Goal: Task Accomplishment & Management: Manage account settings

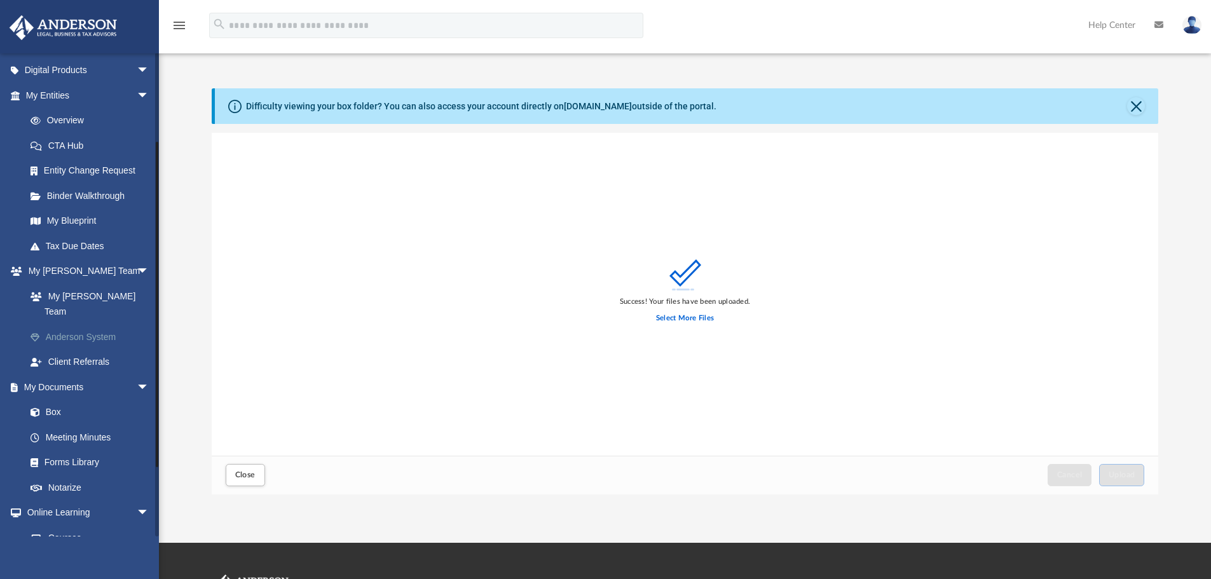
scroll to position [127, 0]
click at [55, 397] on link "Box" at bounding box center [93, 409] width 151 height 25
click at [249, 479] on span "Close" at bounding box center [245, 475] width 20 height 8
click at [242, 474] on span "Close" at bounding box center [245, 475] width 20 height 8
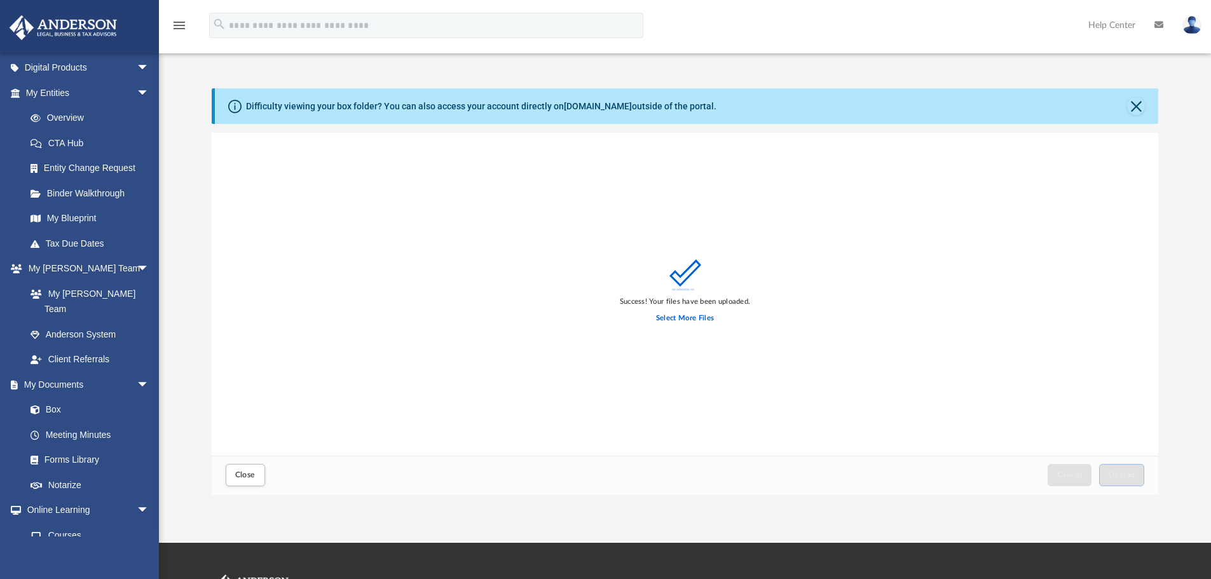
click at [1142, 114] on div "Difficulty viewing your box folder? You can also access your account directly o…" at bounding box center [687, 106] width 944 height 36
click at [1138, 111] on button "Close" at bounding box center [1136, 106] width 18 height 18
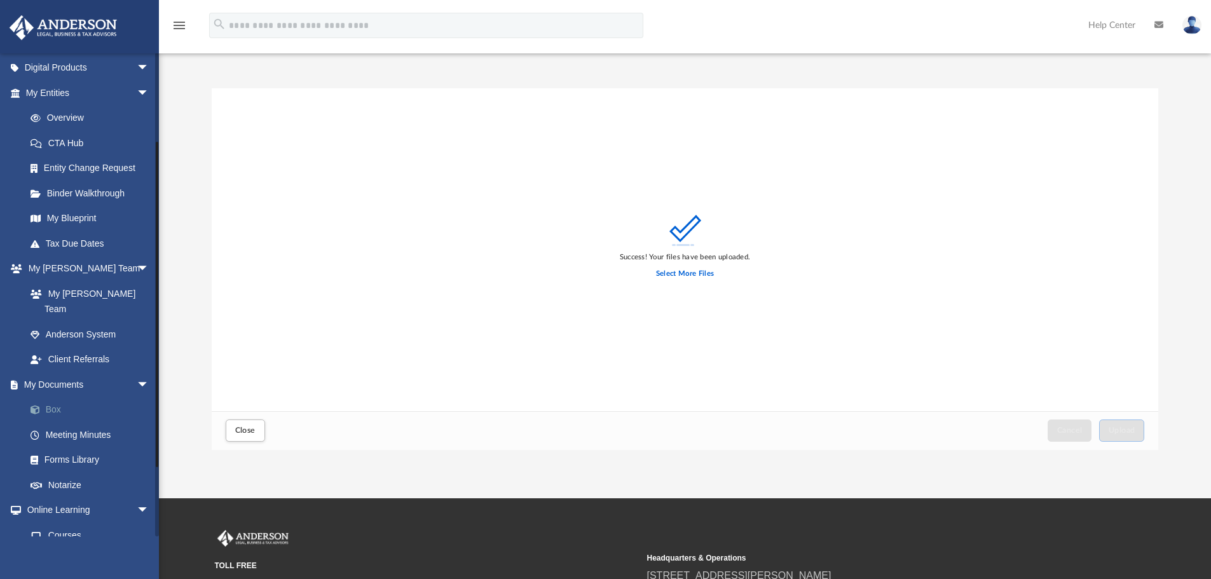
click at [51, 397] on link "Box" at bounding box center [93, 409] width 151 height 25
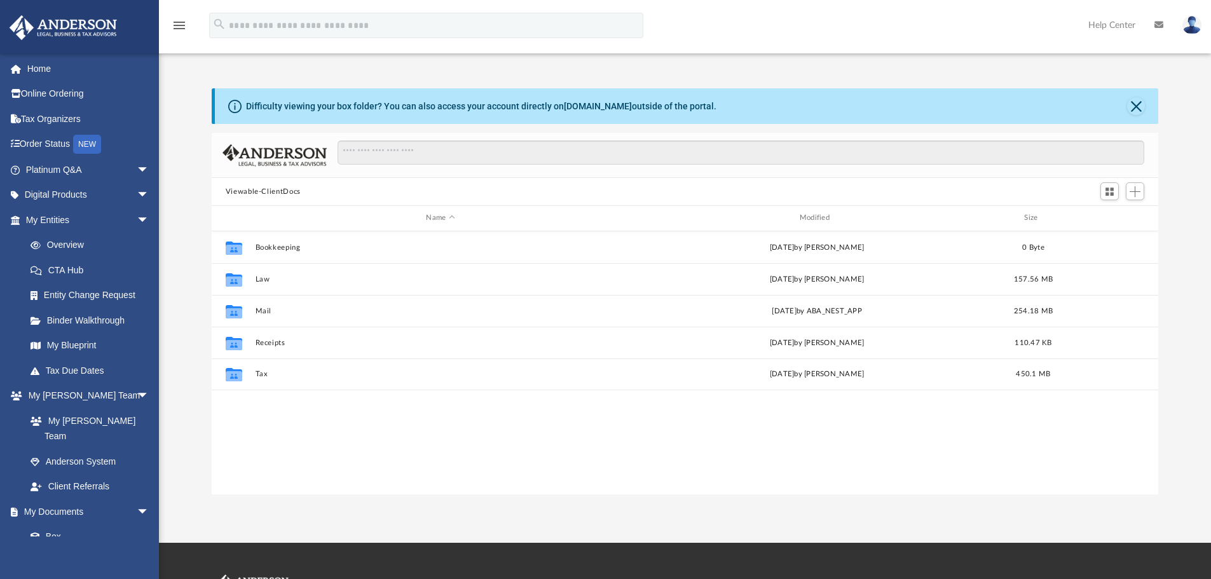
scroll to position [280, 937]
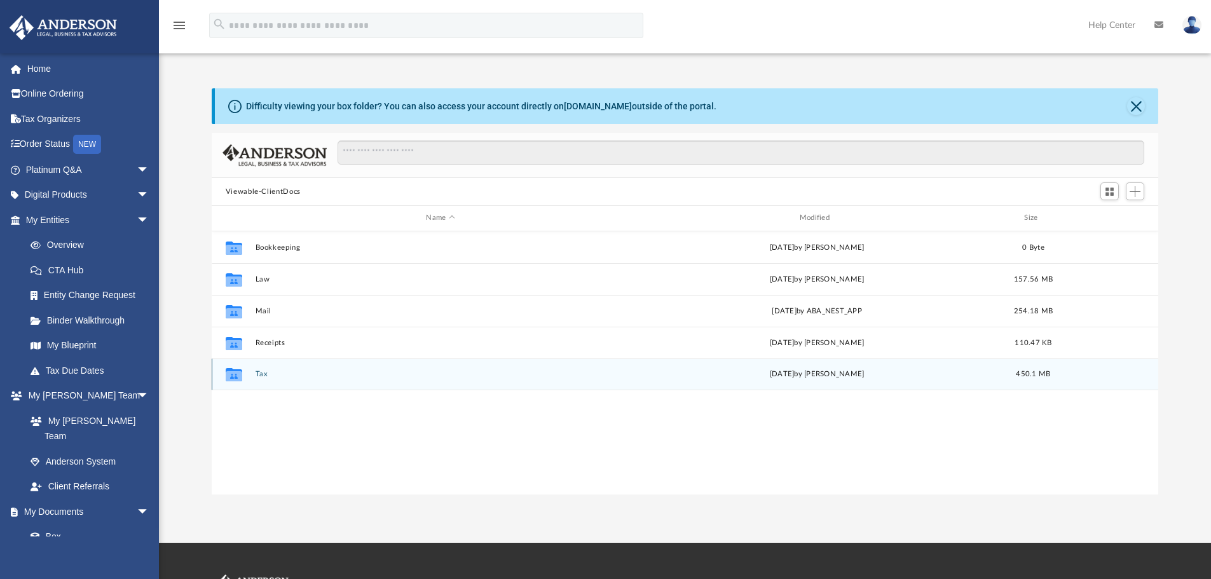
click at [259, 378] on button "Tax" at bounding box center [440, 374] width 371 height 8
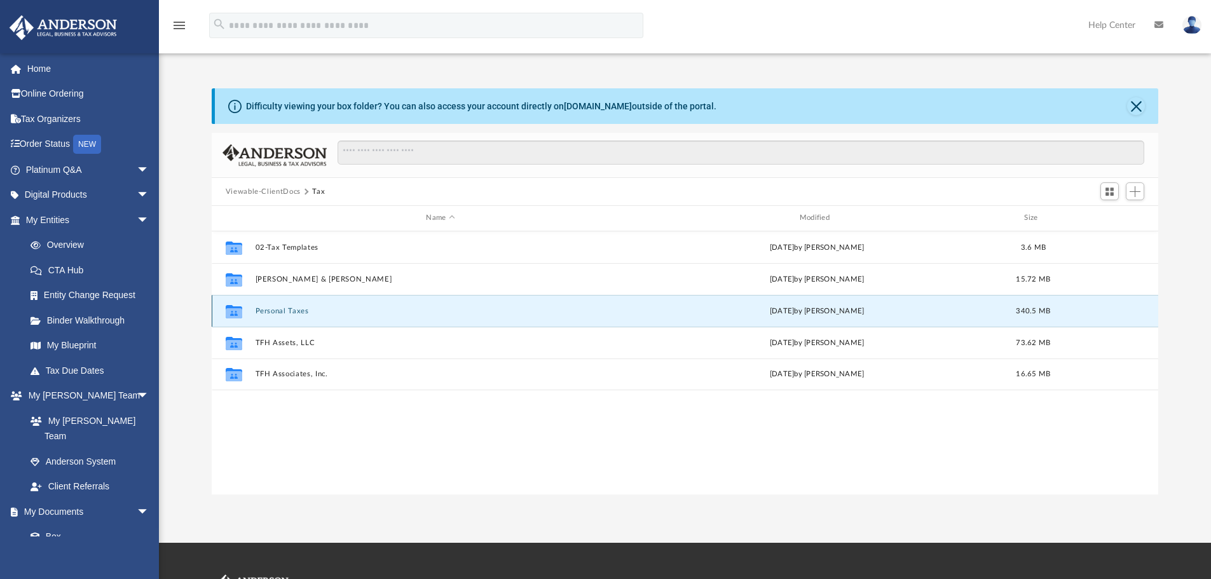
click at [286, 311] on button "Personal Taxes" at bounding box center [440, 311] width 371 height 8
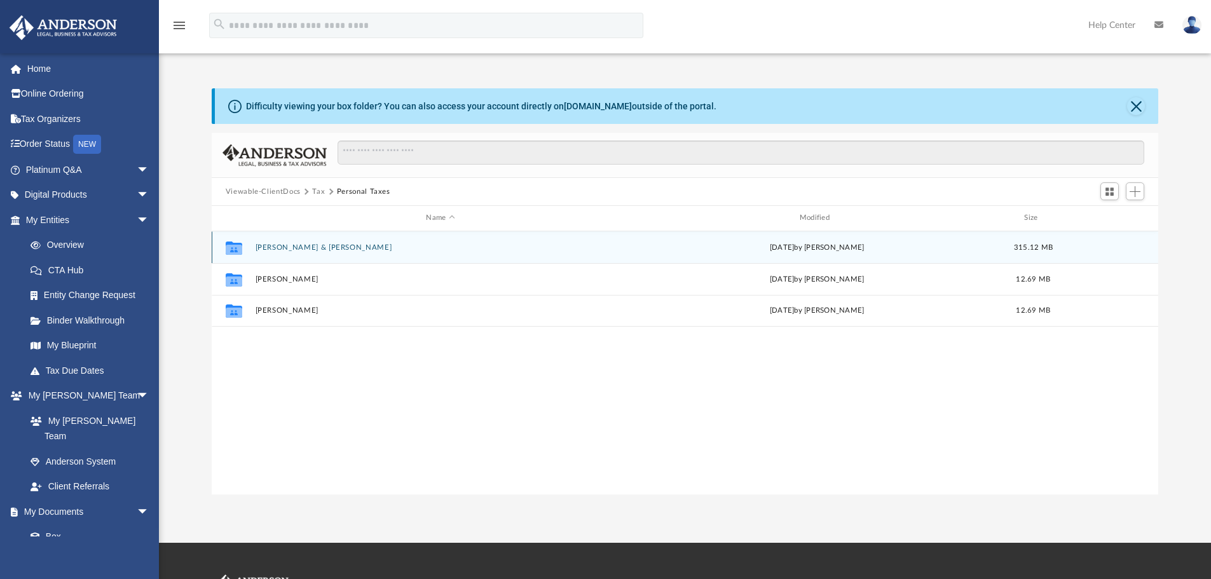
click at [303, 251] on button "Anderson, Bjorn & Dunjic, Erika" at bounding box center [440, 247] width 371 height 8
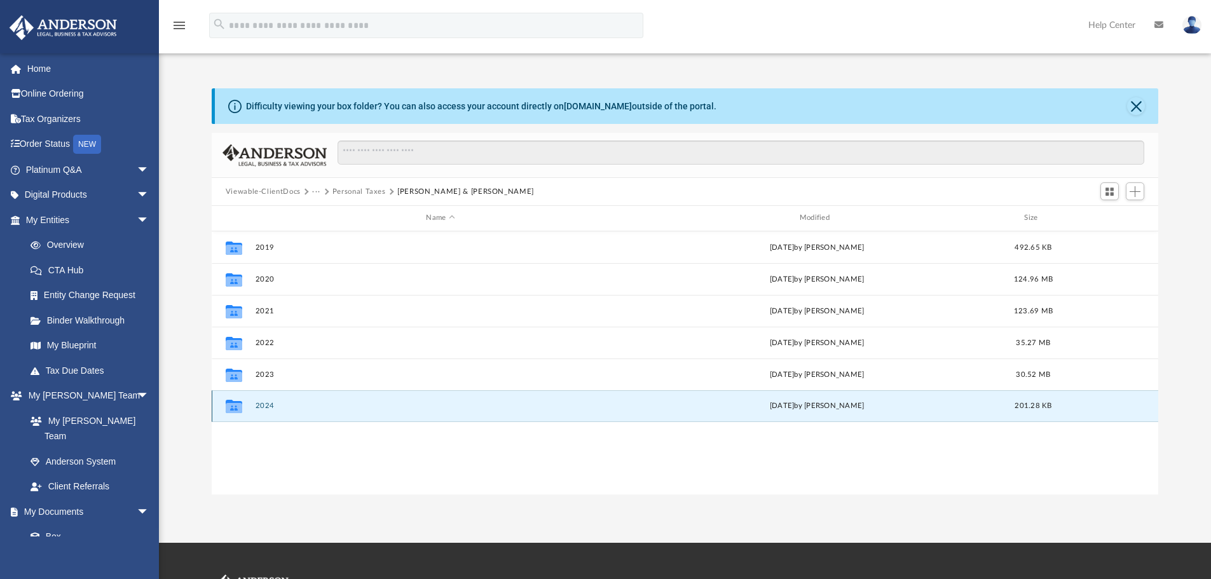
click at [264, 406] on button "2024" at bounding box center [440, 406] width 371 height 8
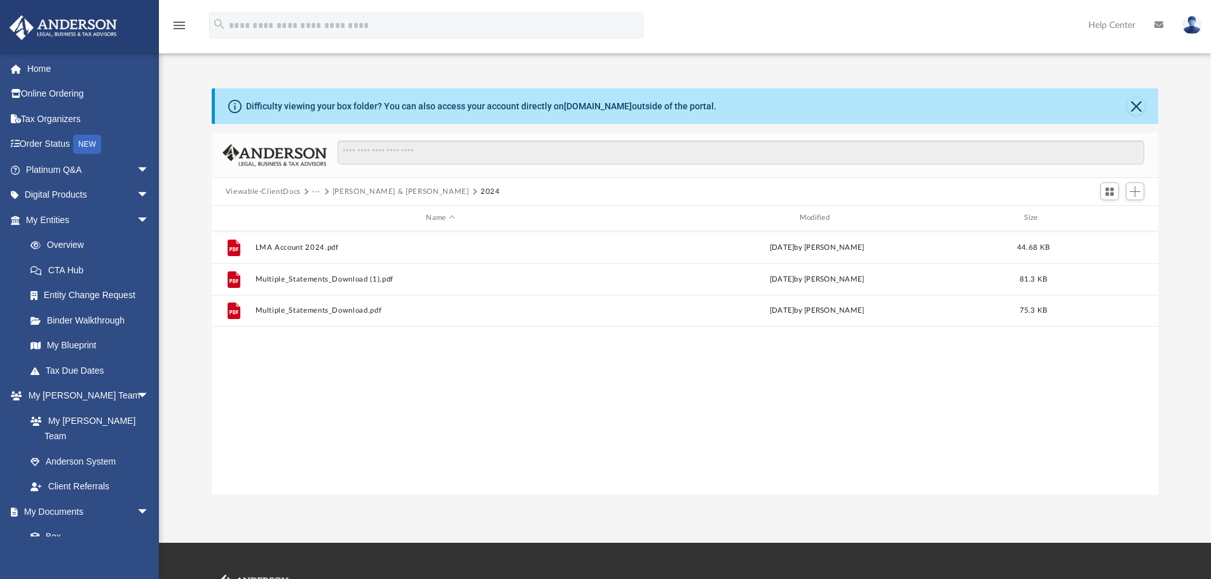
click at [416, 194] on button "Anderson, Bjorn & Dunjic, Erika" at bounding box center [400, 191] width 137 height 11
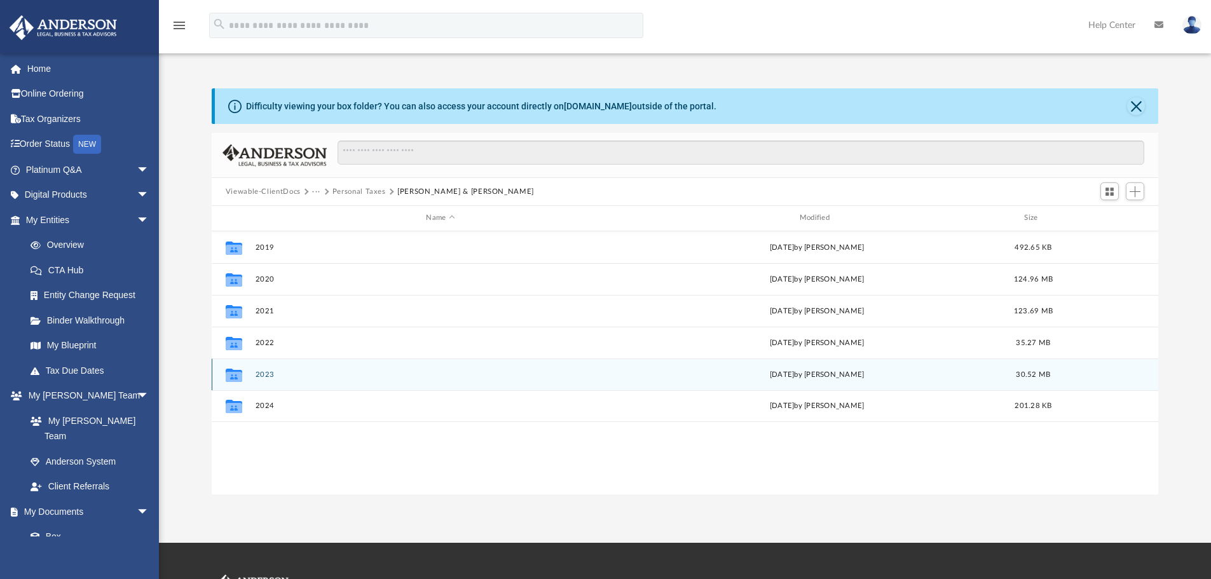
click at [270, 374] on button "2023" at bounding box center [440, 375] width 371 height 8
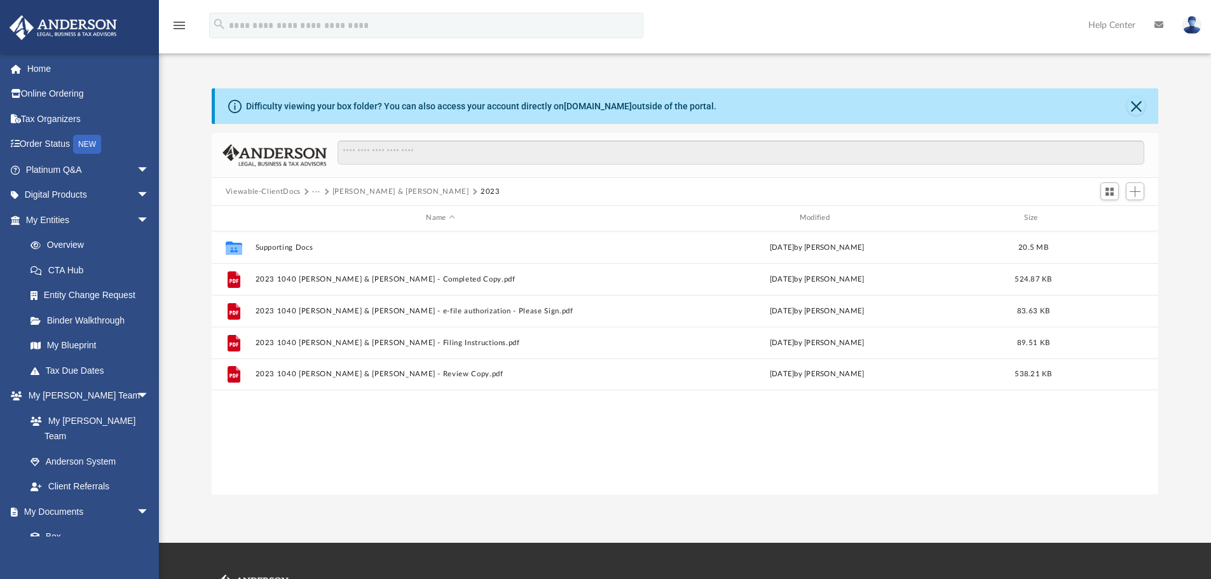
click at [404, 193] on button "Anderson, Bjorn & Dunjic, Erika" at bounding box center [400, 191] width 137 height 11
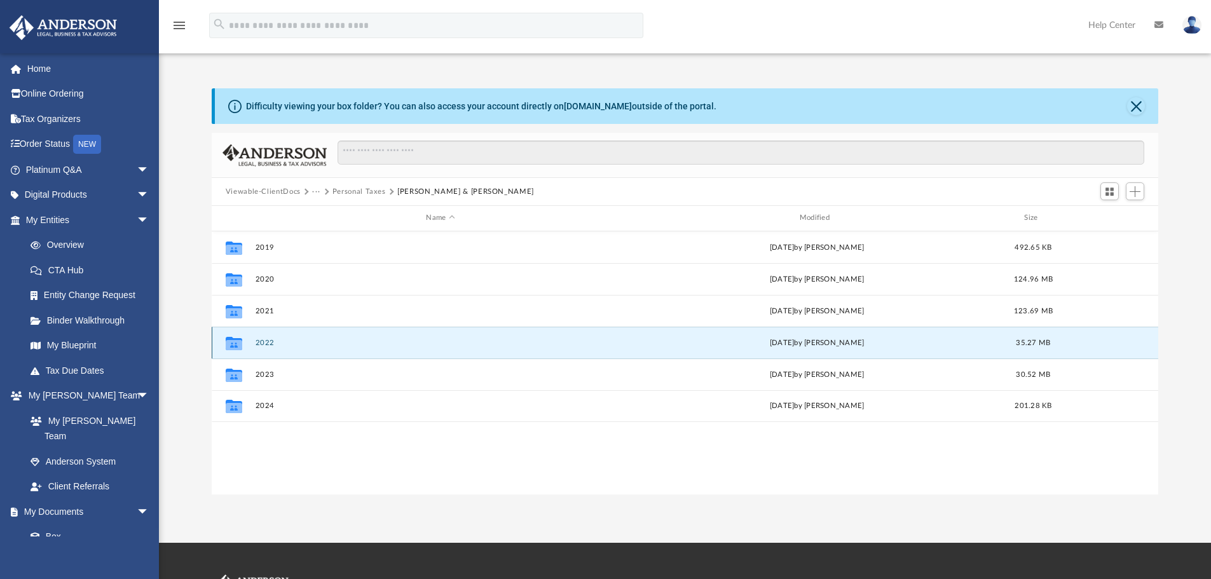
click at [268, 345] on button "2022" at bounding box center [440, 343] width 371 height 8
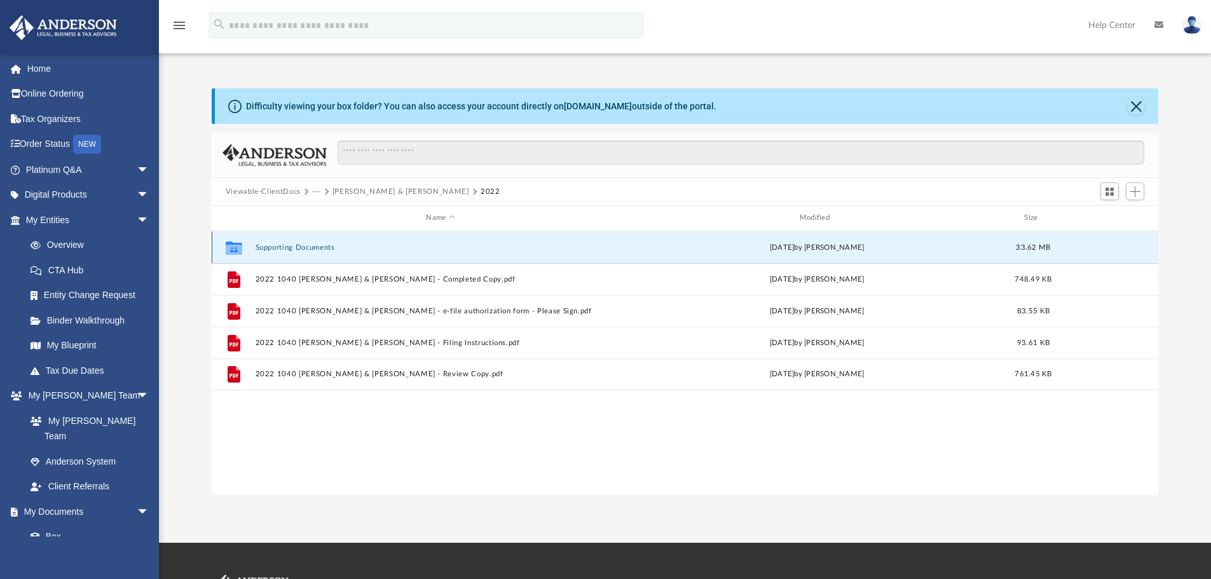
click at [296, 250] on button "Supporting Documents" at bounding box center [440, 247] width 371 height 8
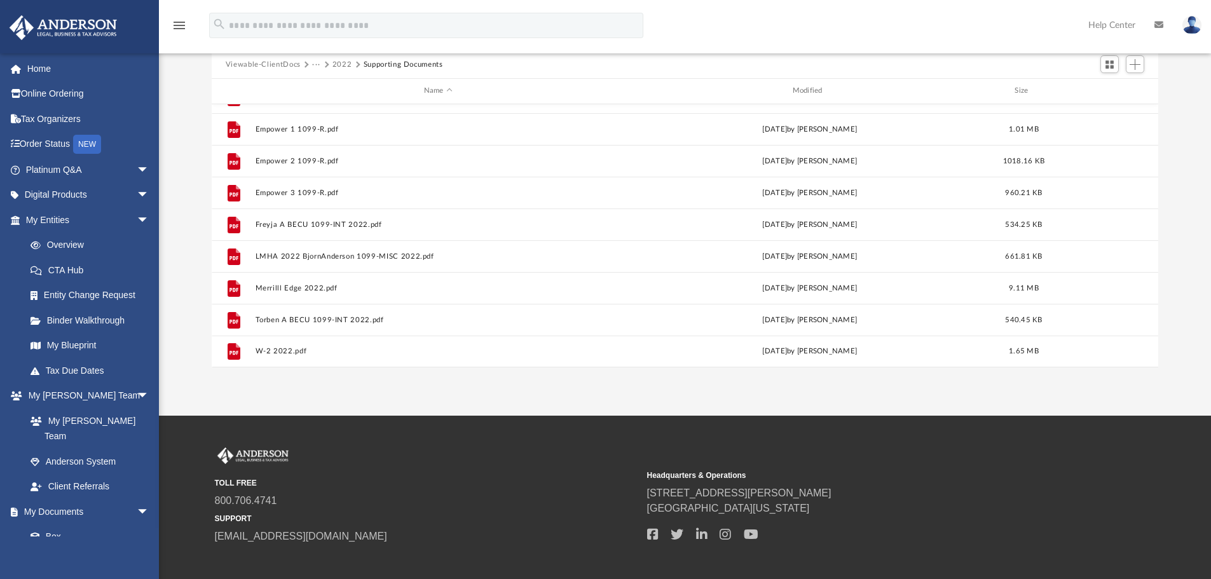
scroll to position [0, 0]
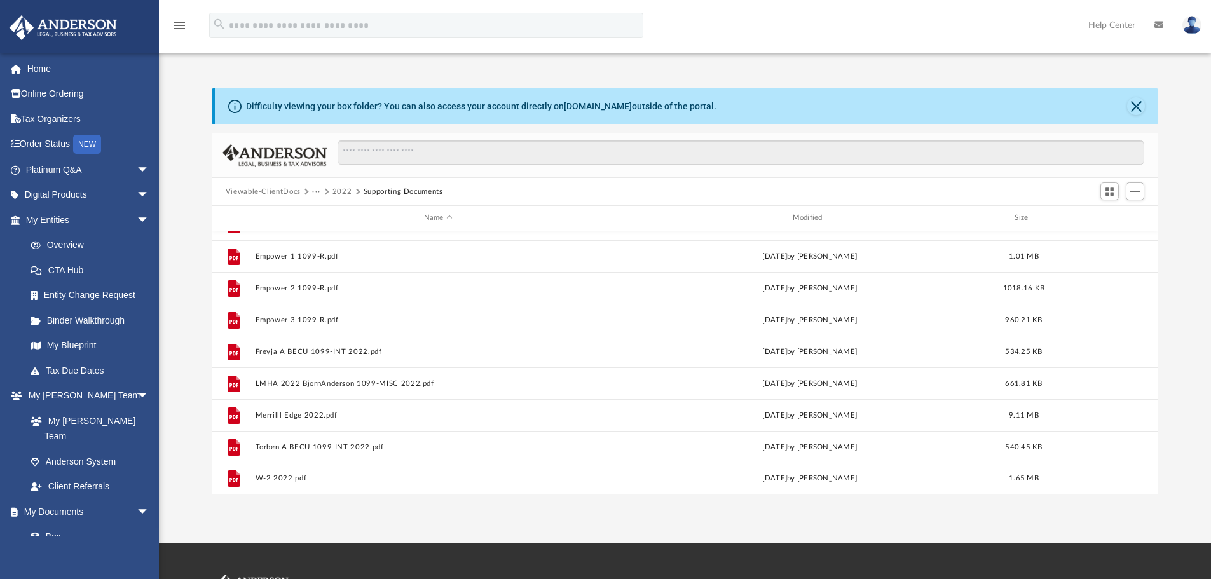
click at [313, 191] on button "···" at bounding box center [316, 191] width 8 height 11
click at [353, 258] on li "Anderson, Bjorn & Dunjic, Erika" at bounding box center [388, 253] width 138 height 13
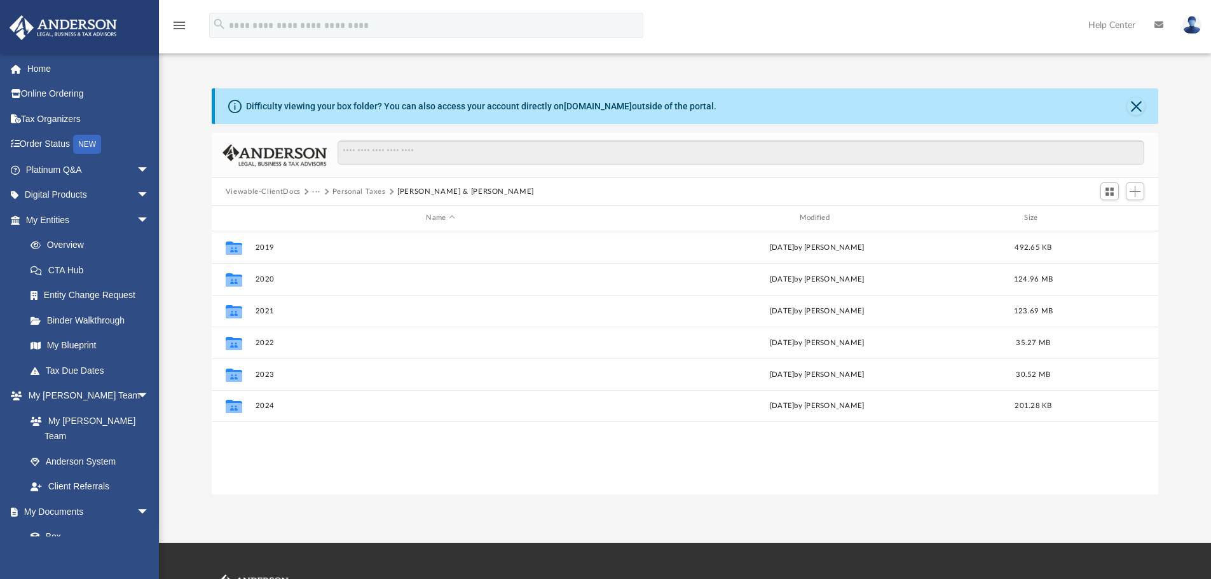
click at [357, 192] on button "Personal Taxes" at bounding box center [358, 191] width 53 height 11
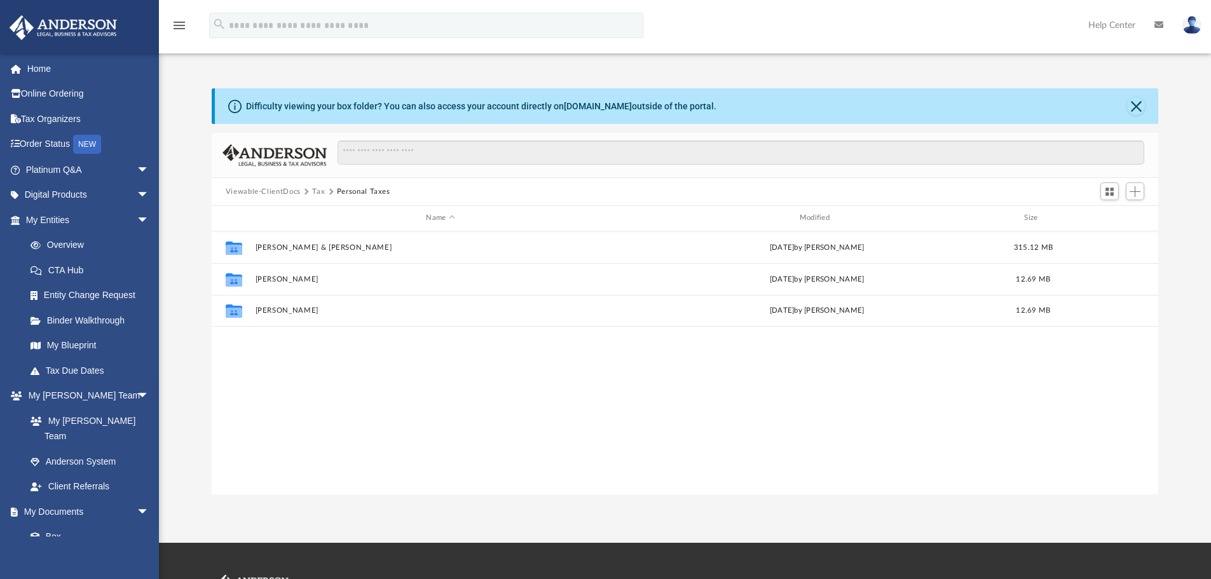
click at [314, 193] on button "Tax" at bounding box center [318, 191] width 13 height 11
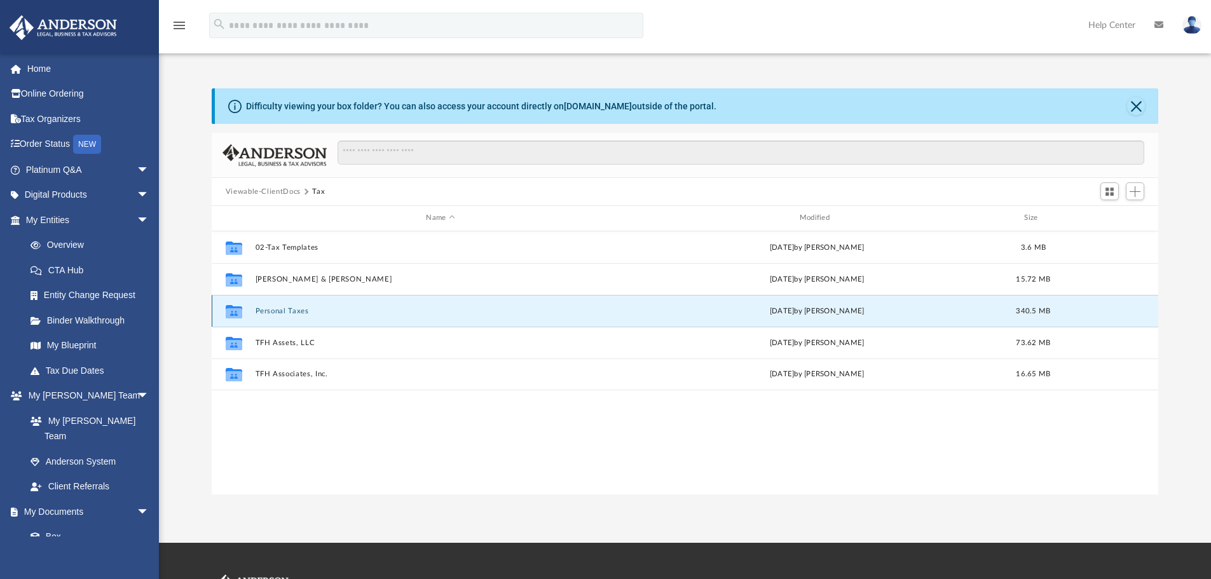
click at [280, 313] on button "Personal Taxes" at bounding box center [440, 311] width 371 height 8
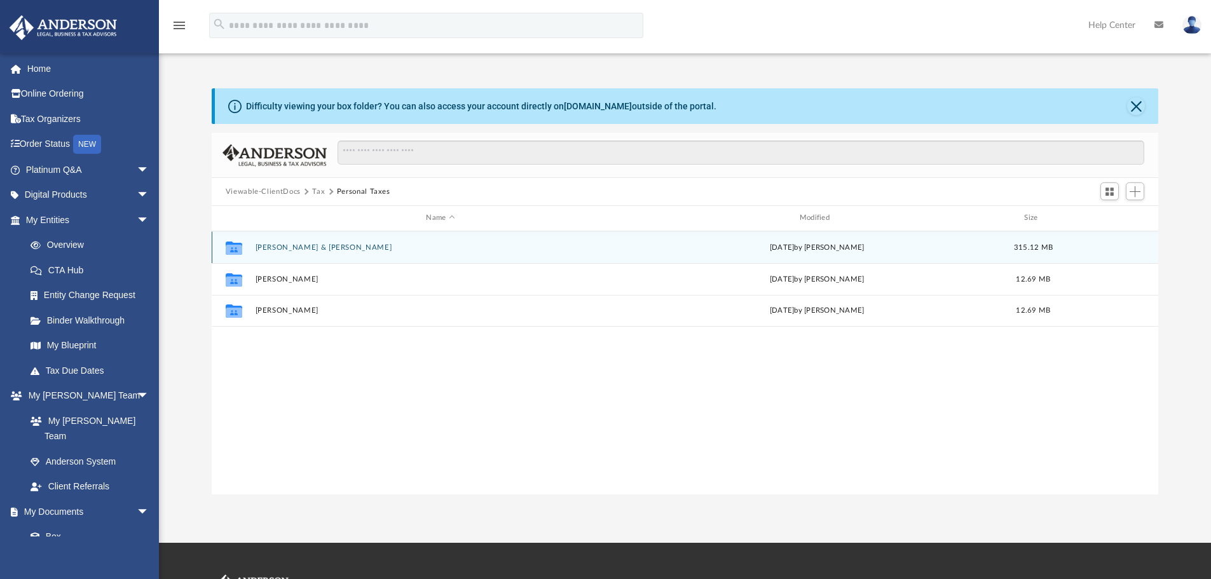
click at [306, 250] on button "Anderson, Bjorn & Dunjic, Erika" at bounding box center [440, 247] width 371 height 8
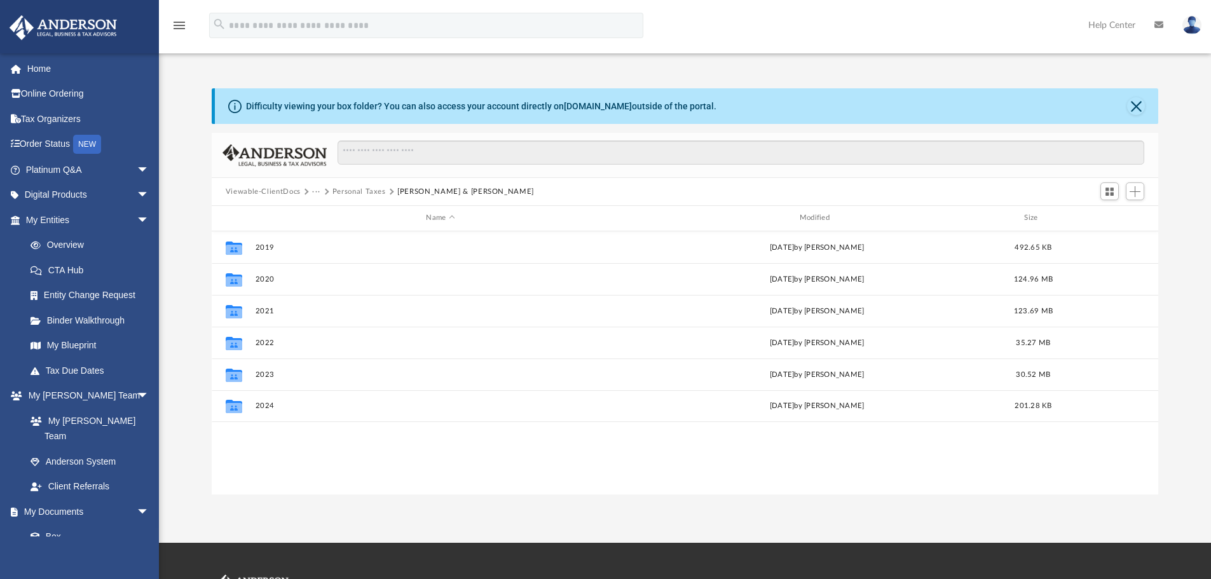
click at [359, 189] on button "Personal Taxes" at bounding box center [358, 191] width 53 height 11
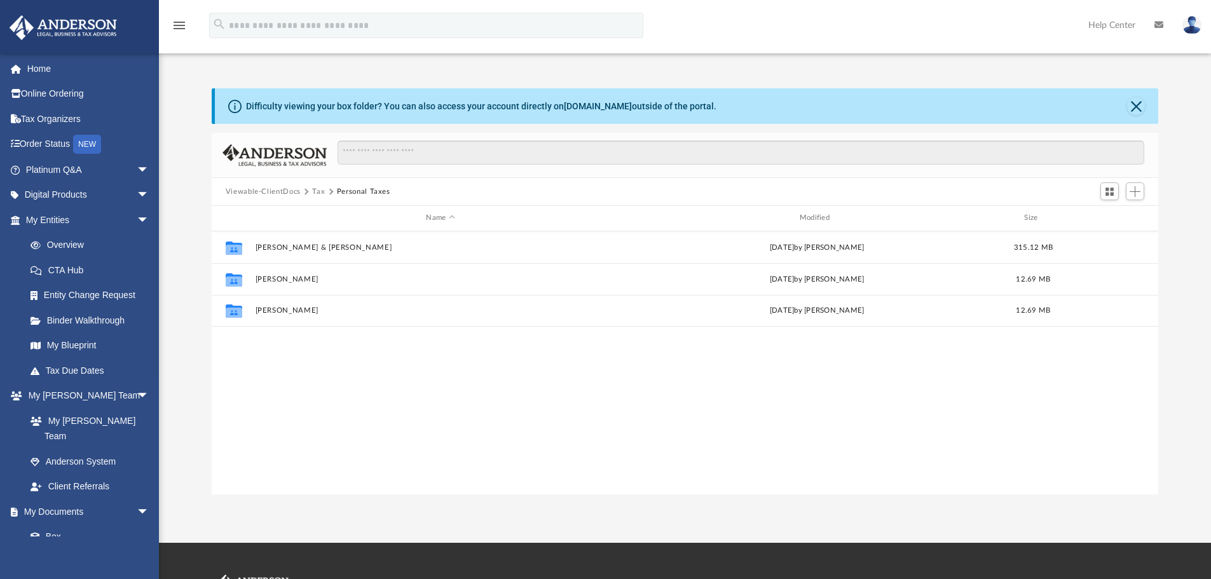
click at [319, 193] on button "Tax" at bounding box center [318, 191] width 13 height 11
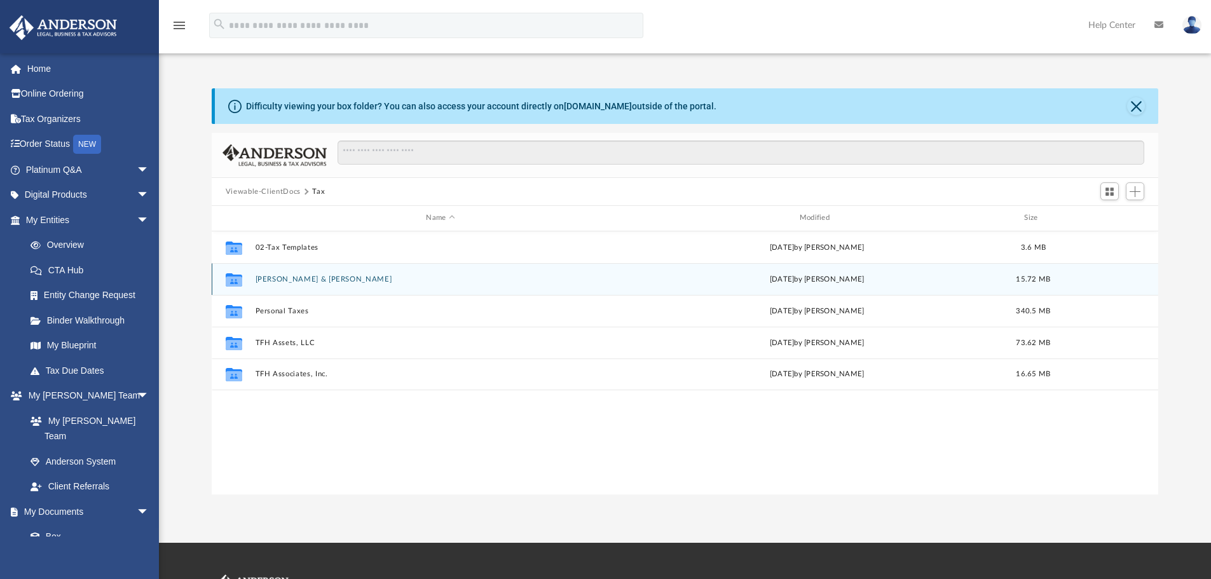
click at [296, 280] on button "[PERSON_NAME] & [PERSON_NAME]" at bounding box center [440, 279] width 371 height 8
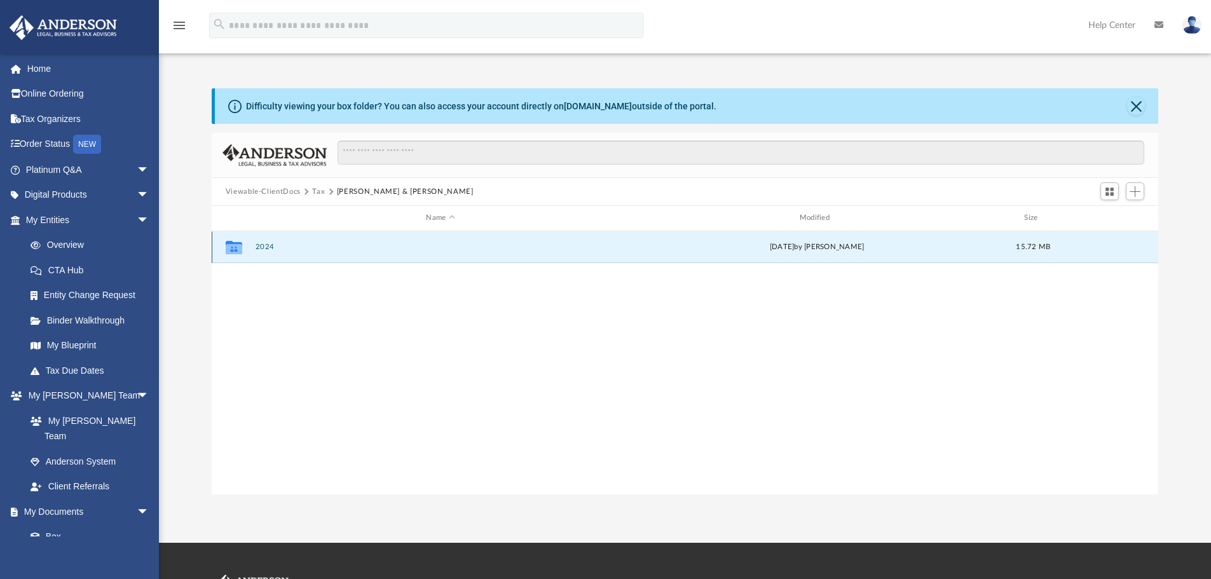
click at [260, 248] on button "2024" at bounding box center [440, 247] width 371 height 8
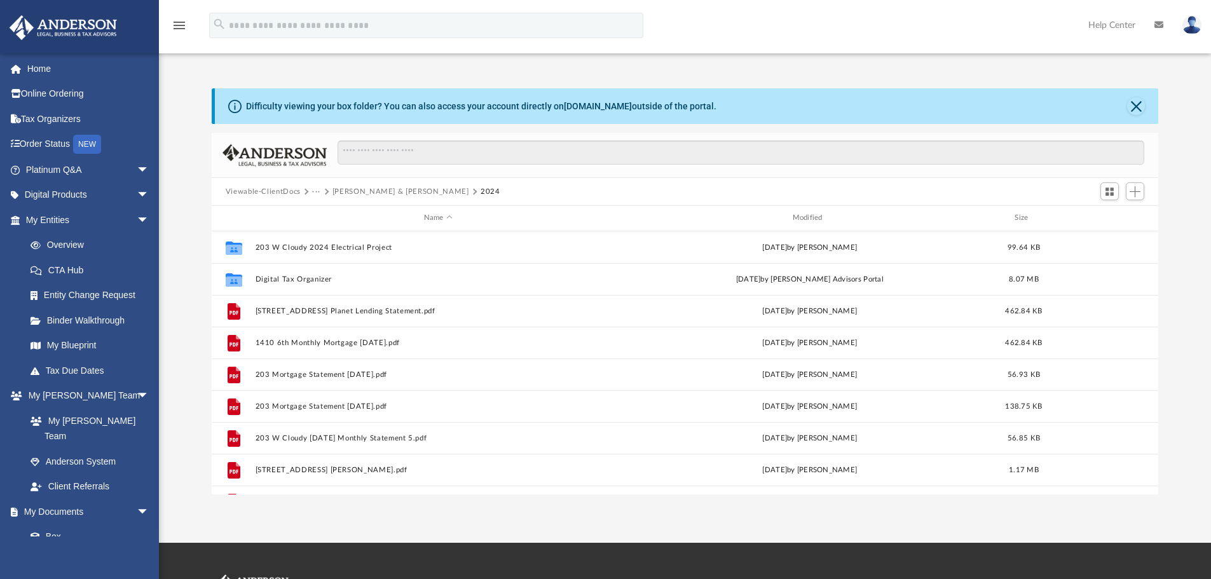
click at [416, 195] on button "[PERSON_NAME] & [PERSON_NAME]" at bounding box center [400, 191] width 137 height 11
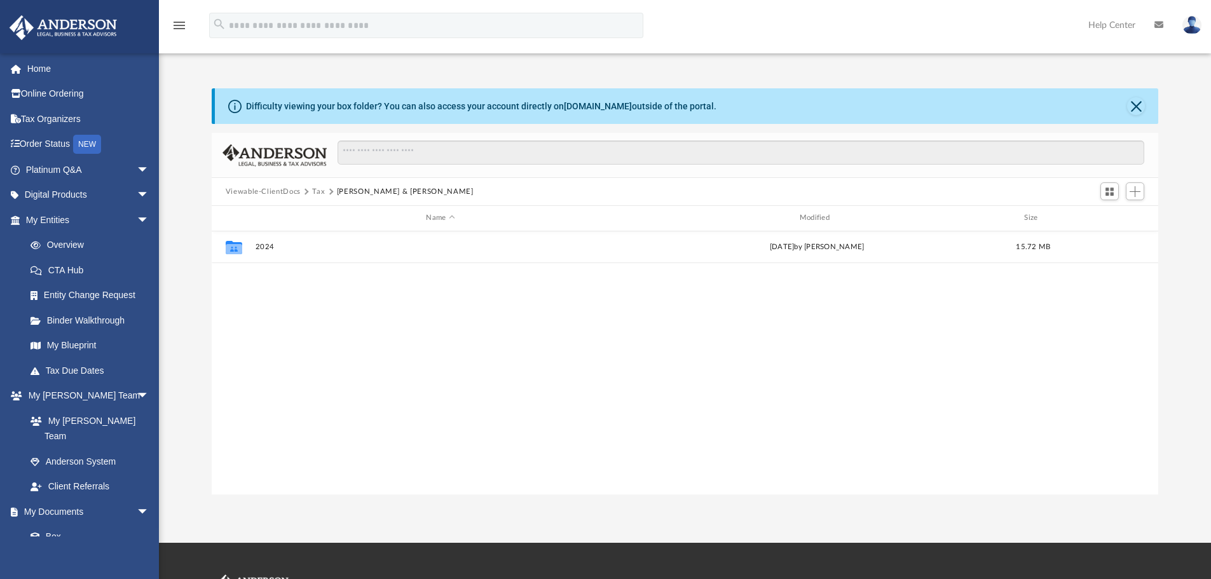
click at [318, 193] on button "Tax" at bounding box center [318, 191] width 13 height 11
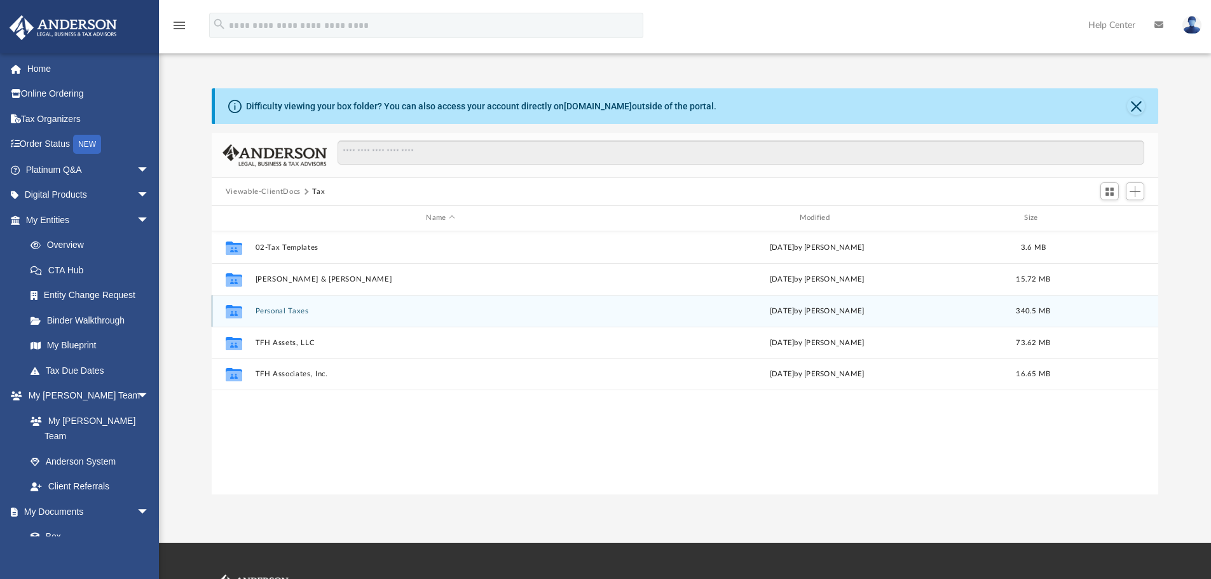
click at [284, 313] on button "Personal Taxes" at bounding box center [440, 311] width 371 height 8
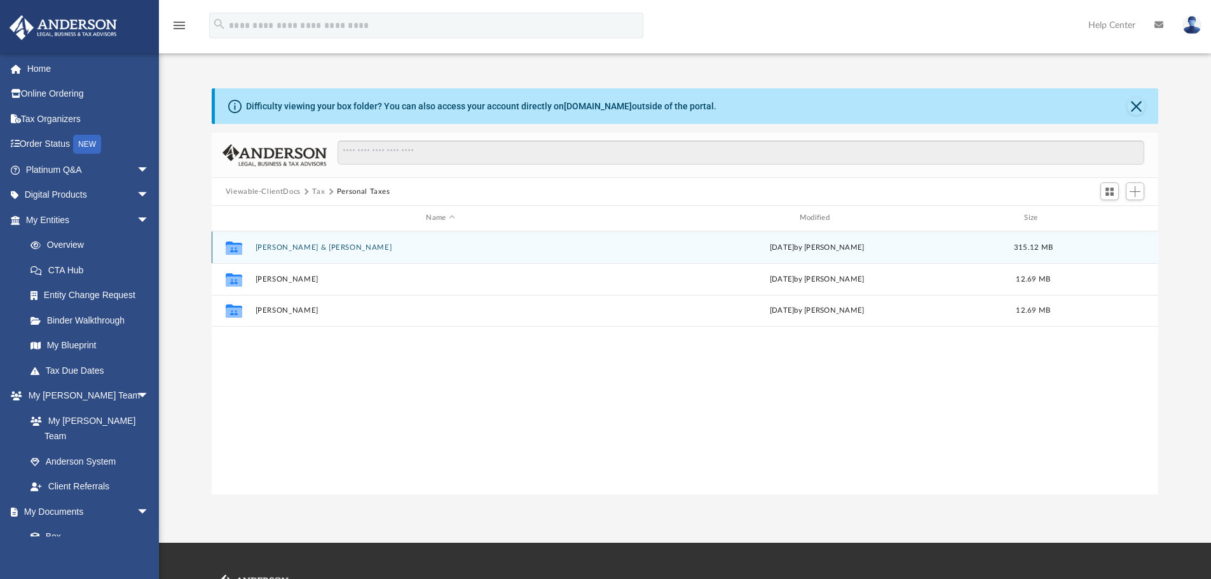
click at [313, 251] on button "Anderson, Bjorn & Dunjic, Erika" at bounding box center [440, 247] width 371 height 8
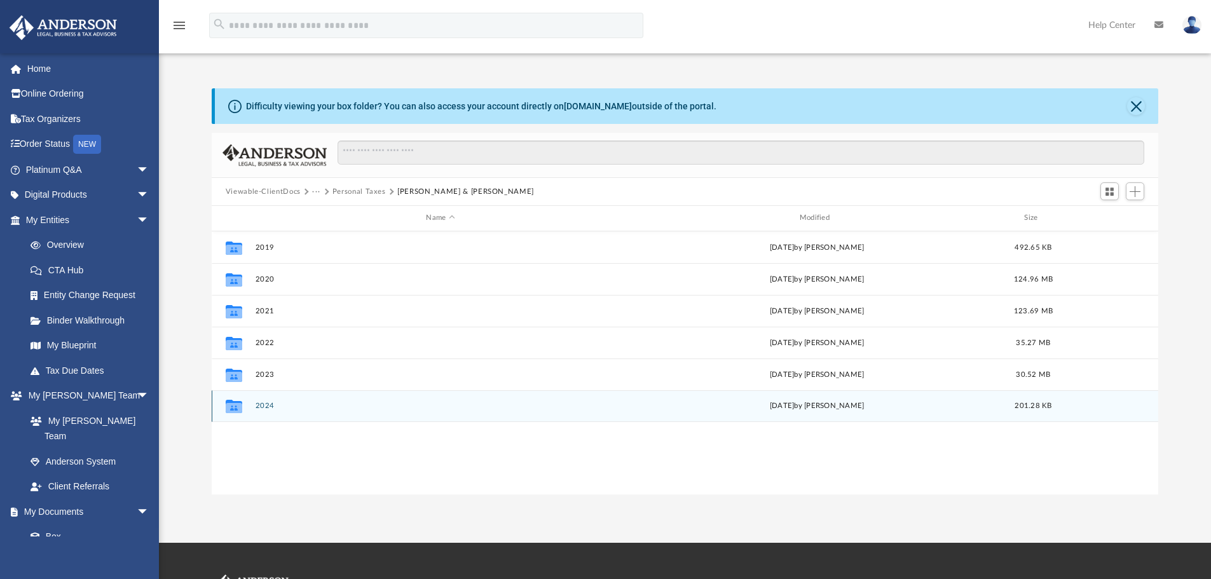
click at [266, 404] on button "2024" at bounding box center [440, 406] width 371 height 8
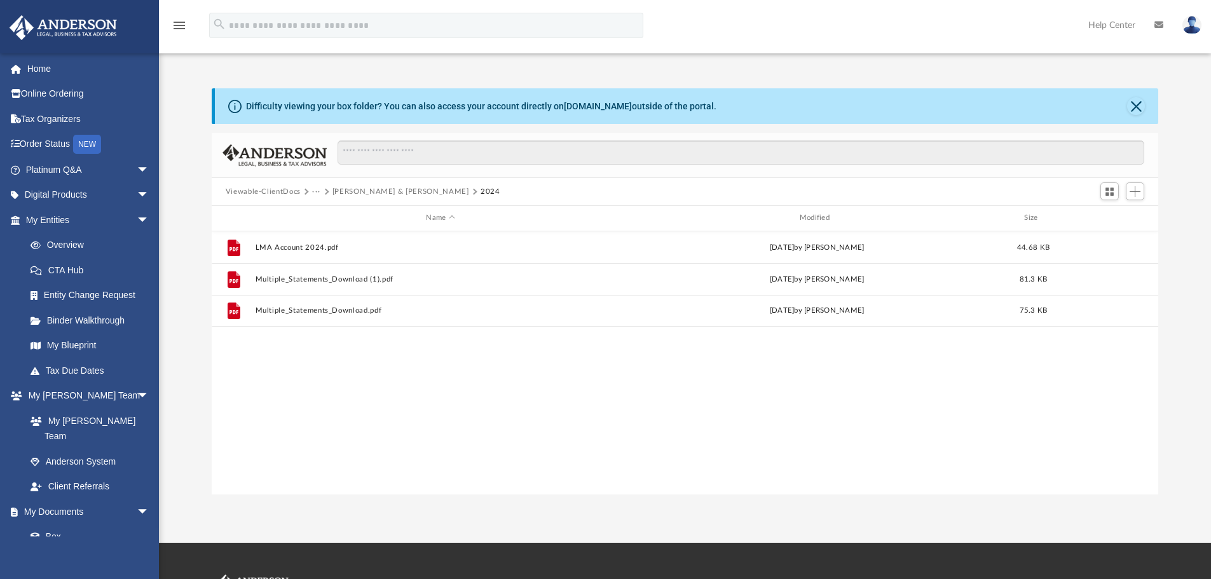
click at [409, 195] on button "Anderson, Bjorn & Dunjic, Erika" at bounding box center [400, 191] width 137 height 11
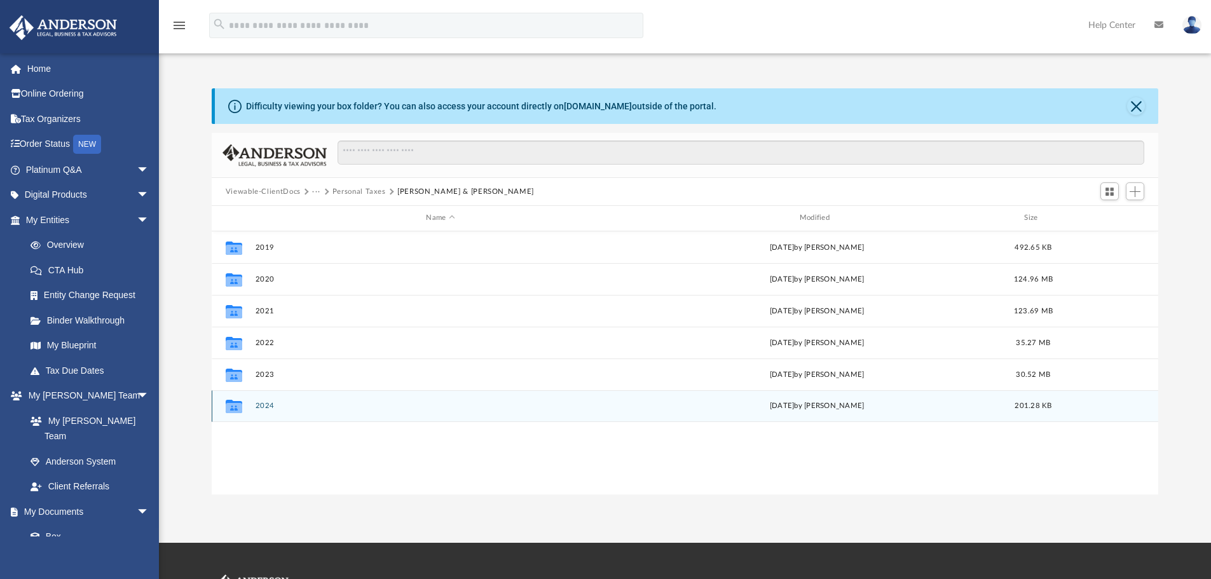
click at [265, 409] on button "2024" at bounding box center [440, 406] width 371 height 8
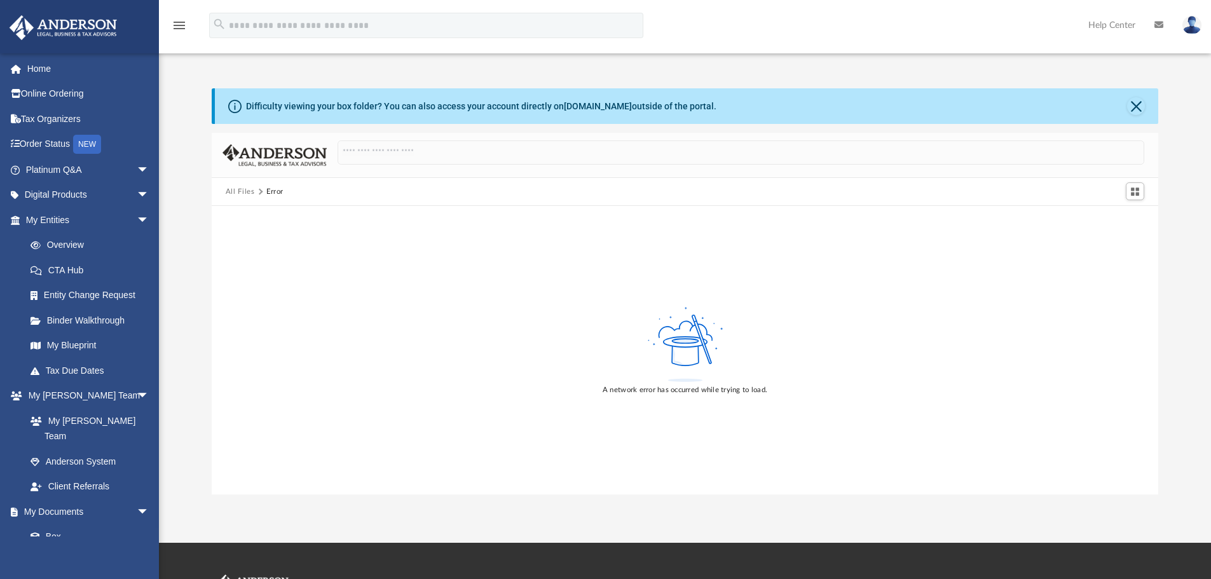
click at [237, 190] on button "All Files" at bounding box center [240, 191] width 29 height 11
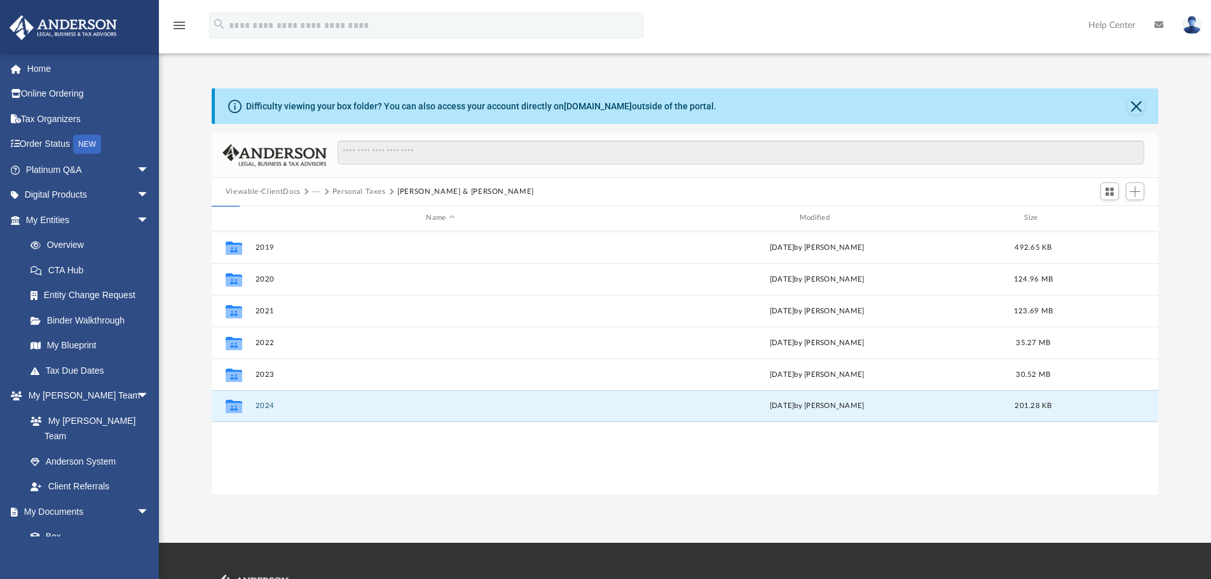
scroll to position [280, 937]
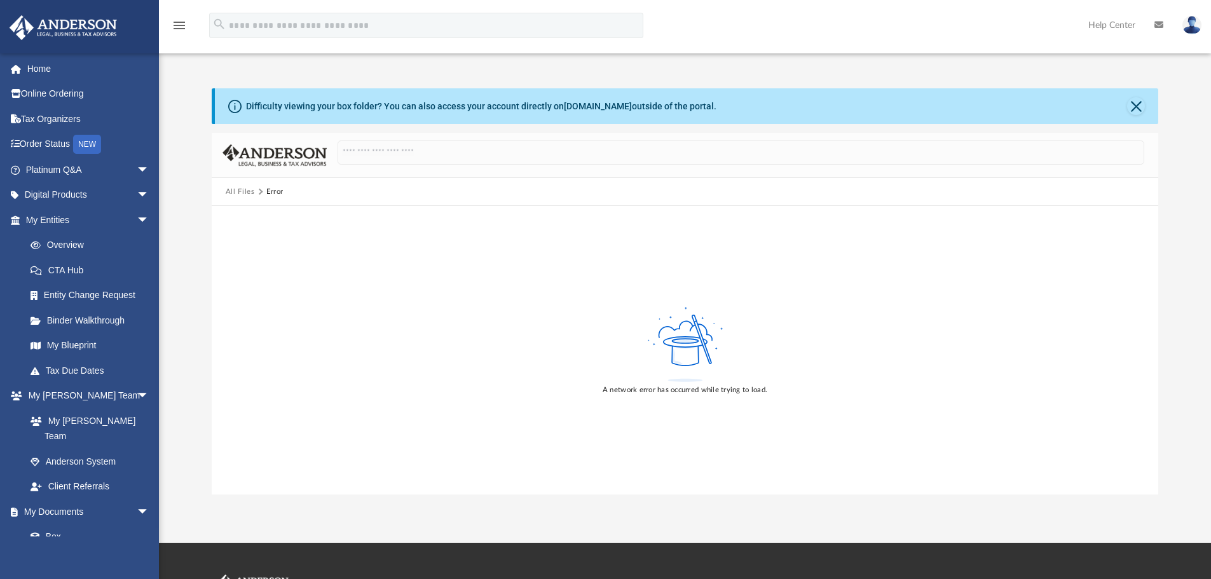
click at [234, 188] on button "All Files" at bounding box center [240, 191] width 29 height 11
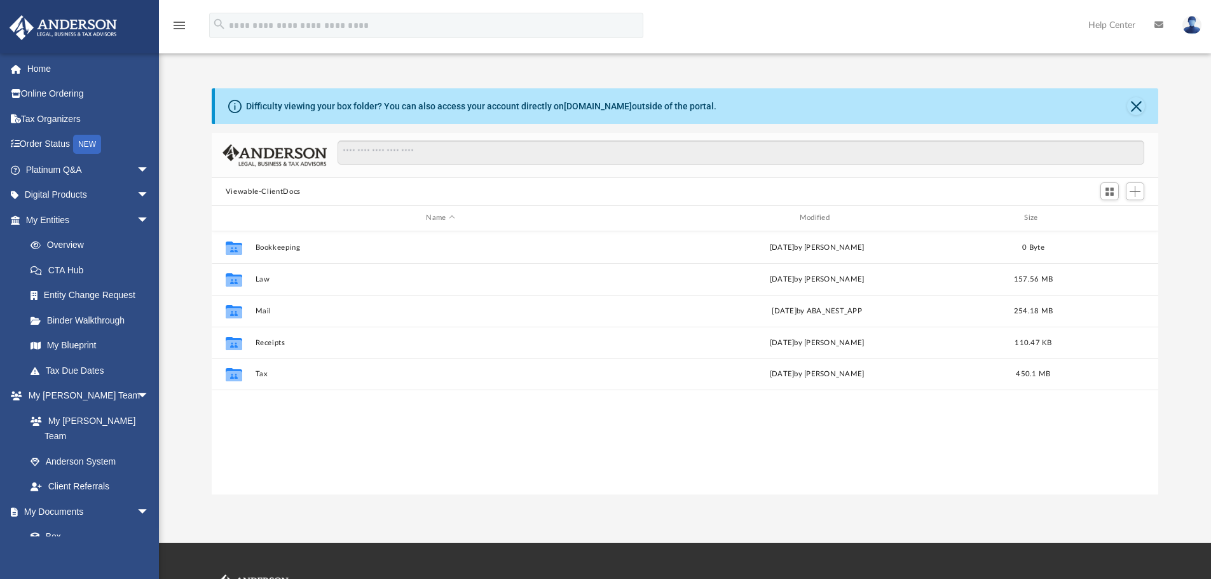
scroll to position [280, 937]
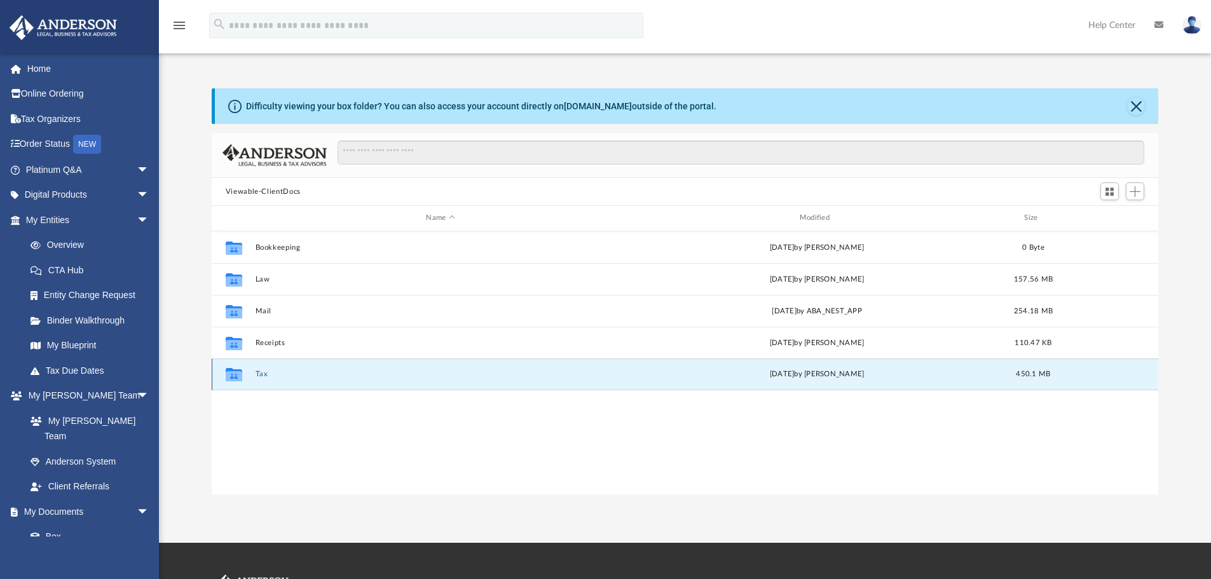
click at [259, 376] on button "Tax" at bounding box center [440, 374] width 371 height 8
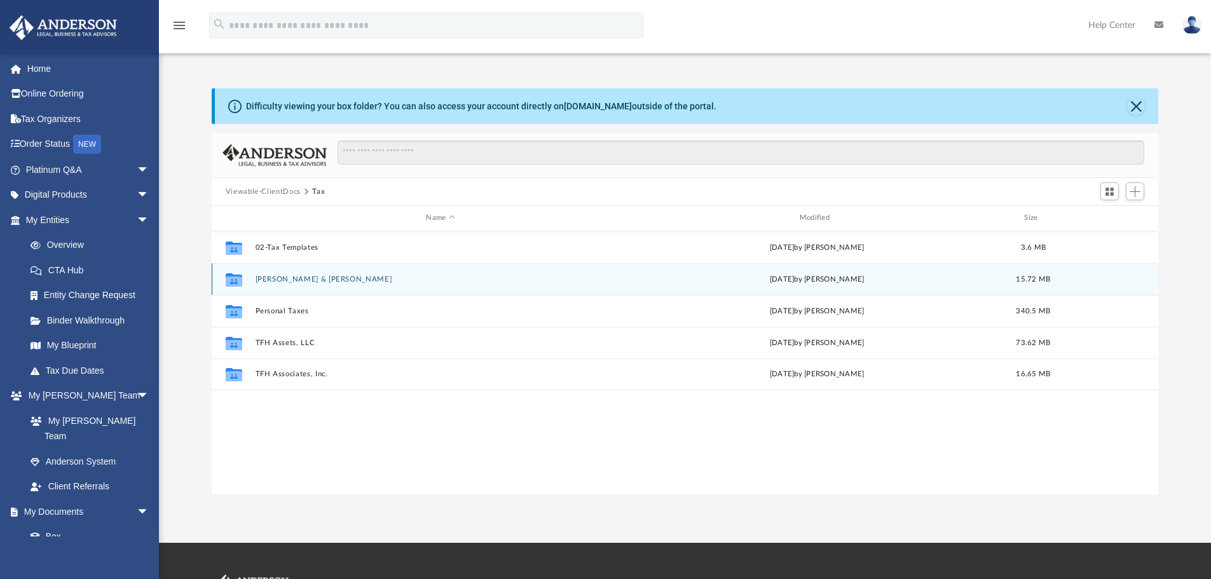
click at [302, 282] on button "[PERSON_NAME] & [PERSON_NAME]" at bounding box center [440, 279] width 371 height 8
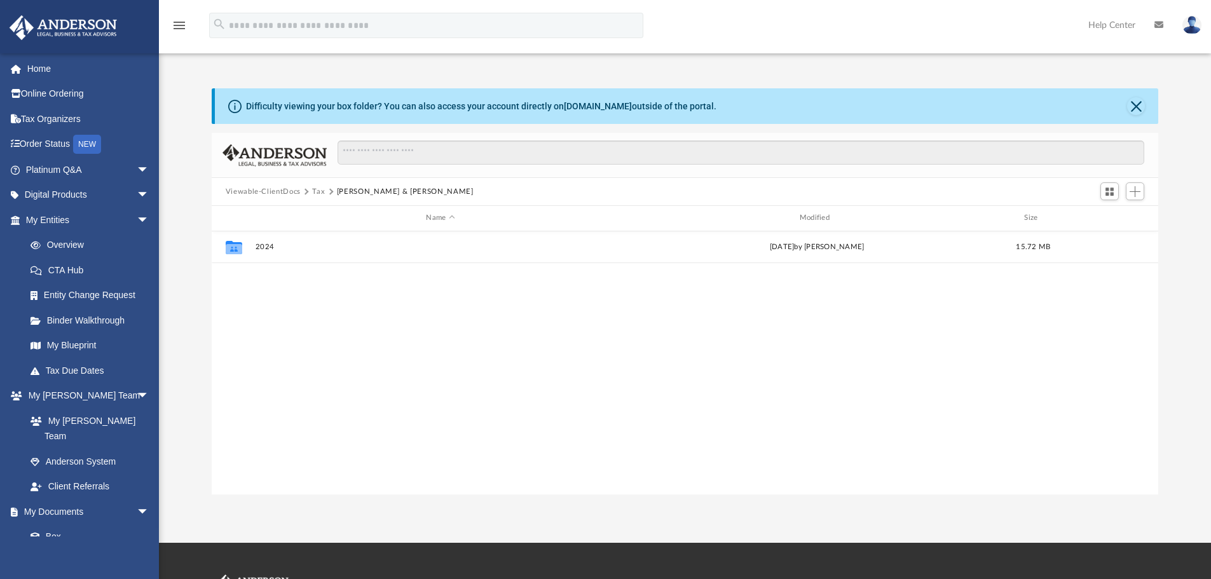
click at [319, 191] on button "Tax" at bounding box center [318, 191] width 13 height 11
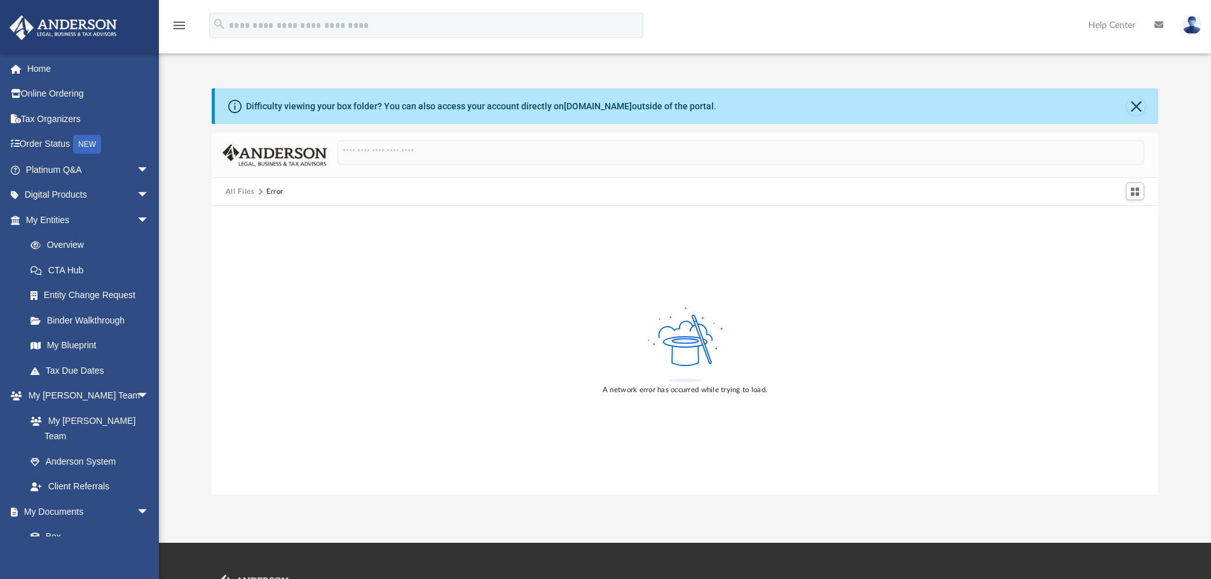
click at [240, 192] on button "All Files" at bounding box center [240, 191] width 29 height 11
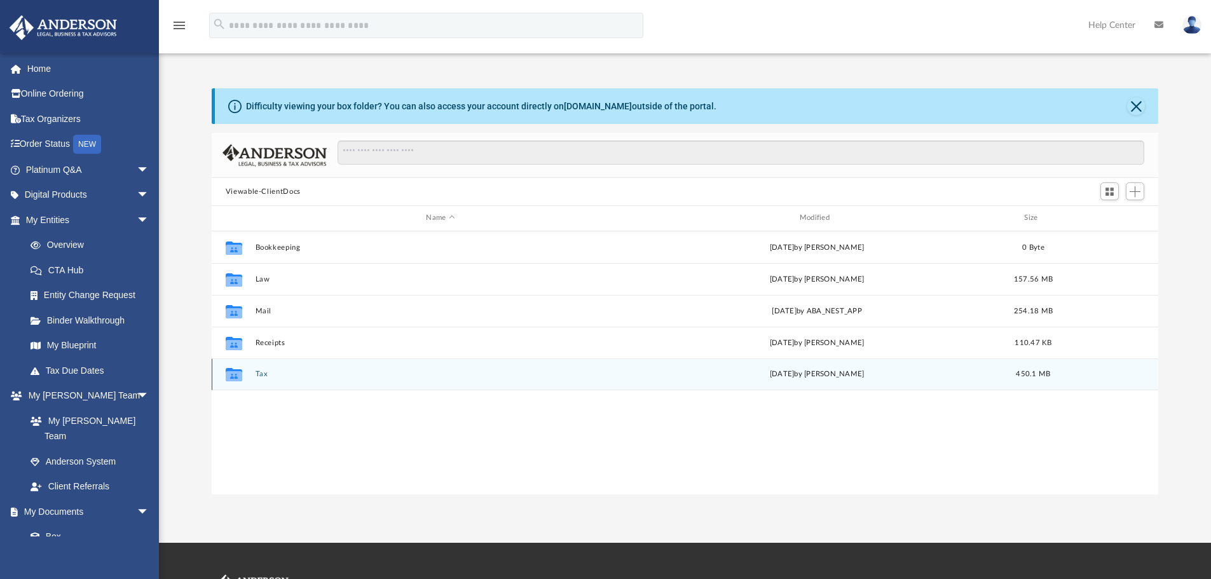
click at [261, 376] on button "Tax" at bounding box center [440, 374] width 371 height 8
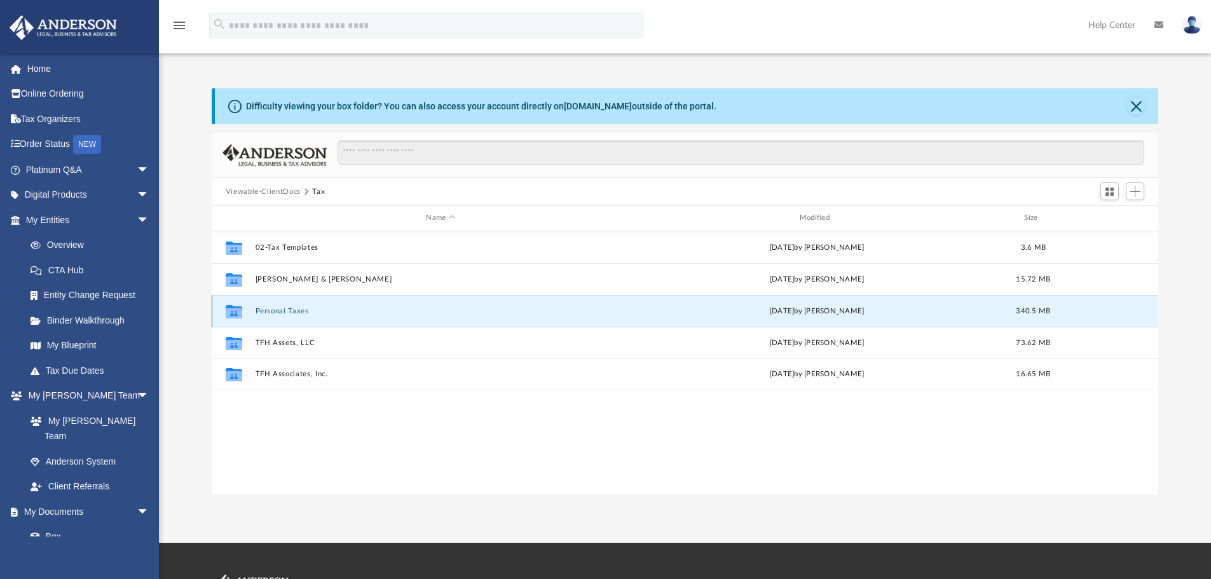
click at [277, 313] on button "Personal Taxes" at bounding box center [440, 311] width 371 height 8
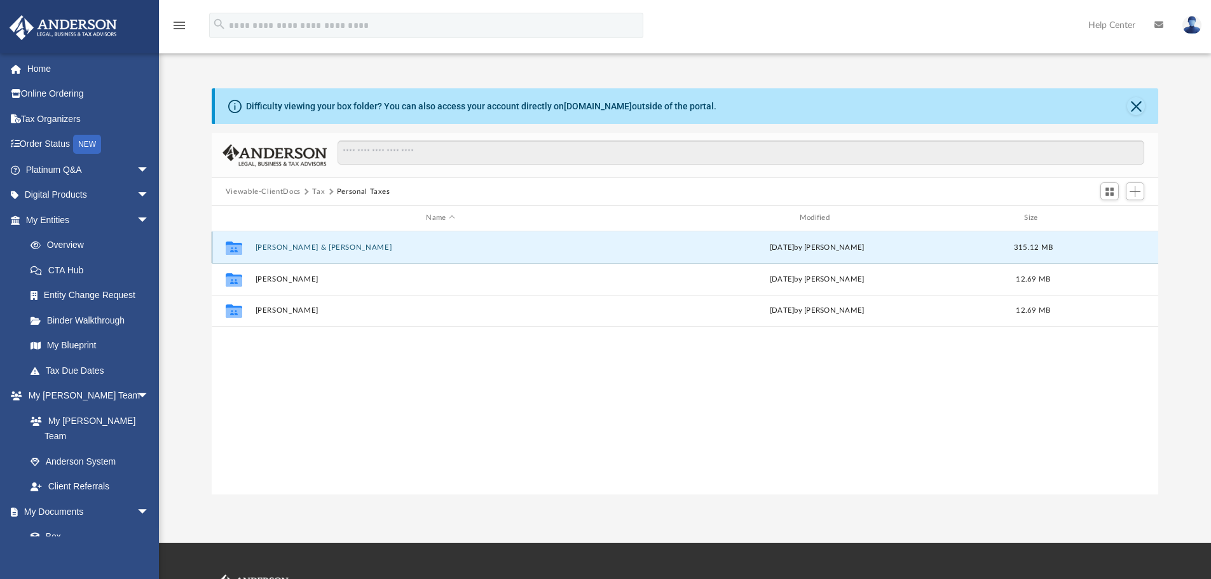
click at [329, 246] on button "Anderson, Bjorn & Dunjic, Erika" at bounding box center [440, 247] width 371 height 8
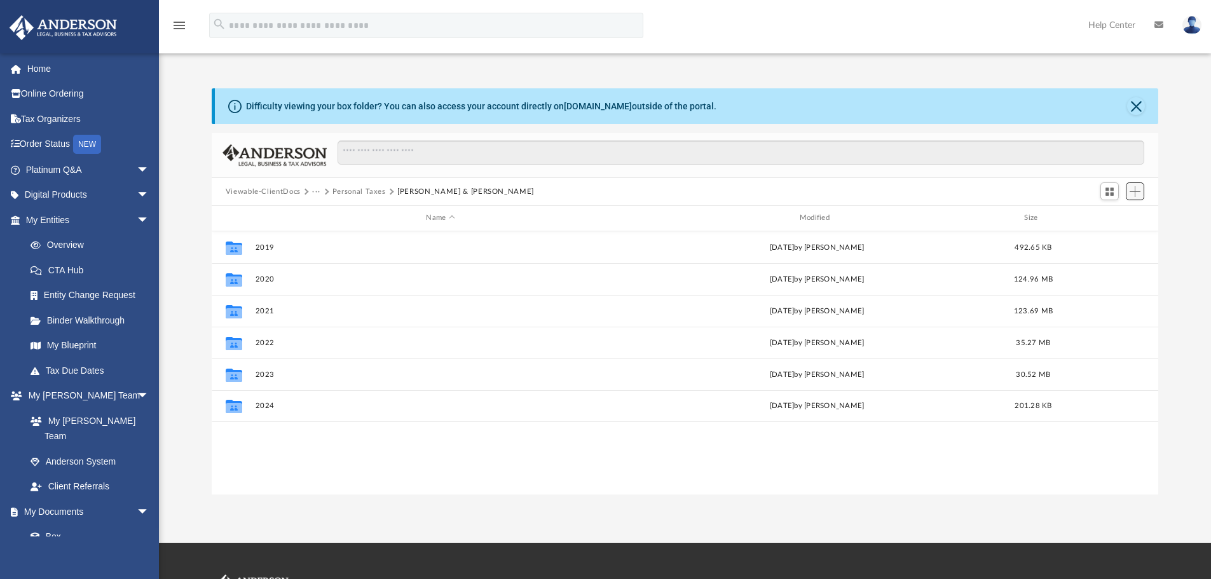
click at [1142, 192] on button "Add" at bounding box center [1135, 191] width 19 height 18
click at [1109, 239] on li "New Folder" at bounding box center [1117, 236] width 41 height 13
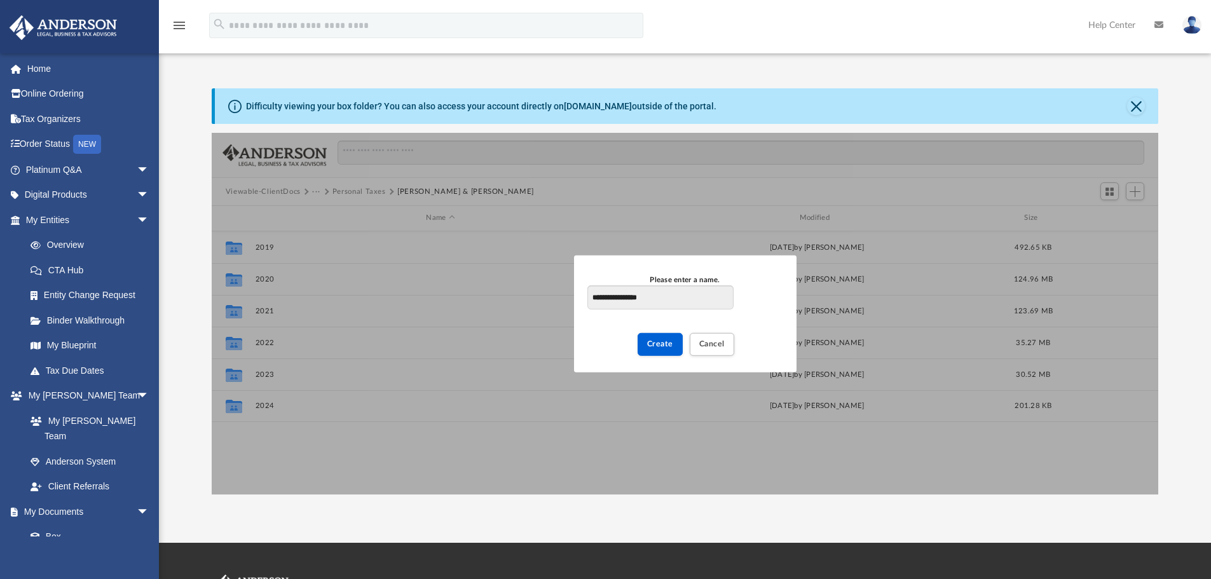
type input "**********"
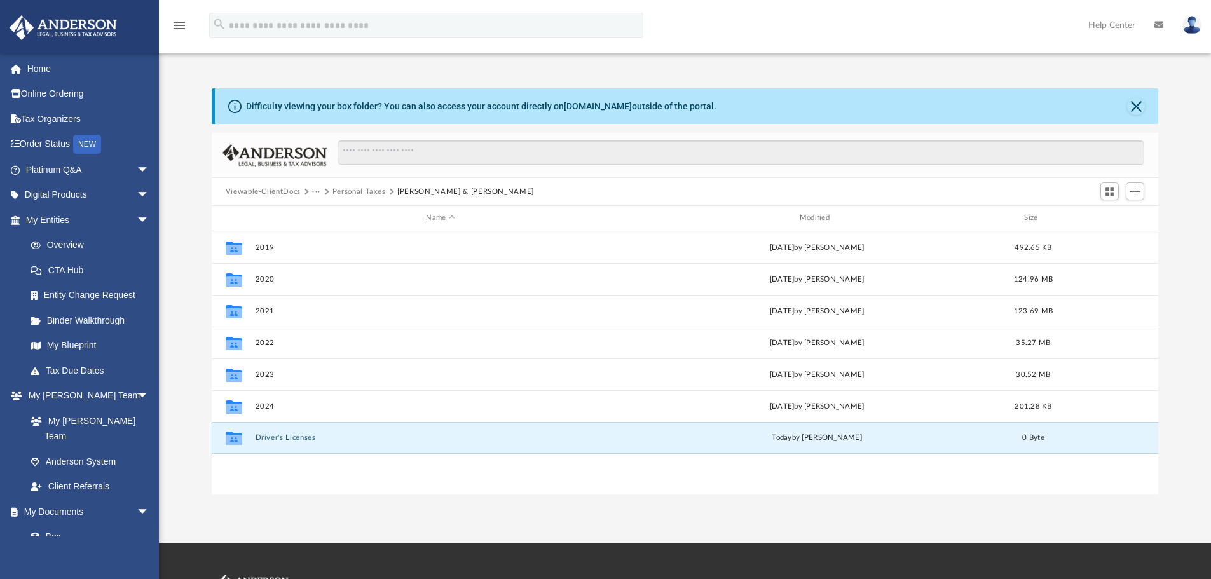
click at [294, 441] on button "Driver's Licenses" at bounding box center [440, 438] width 371 height 8
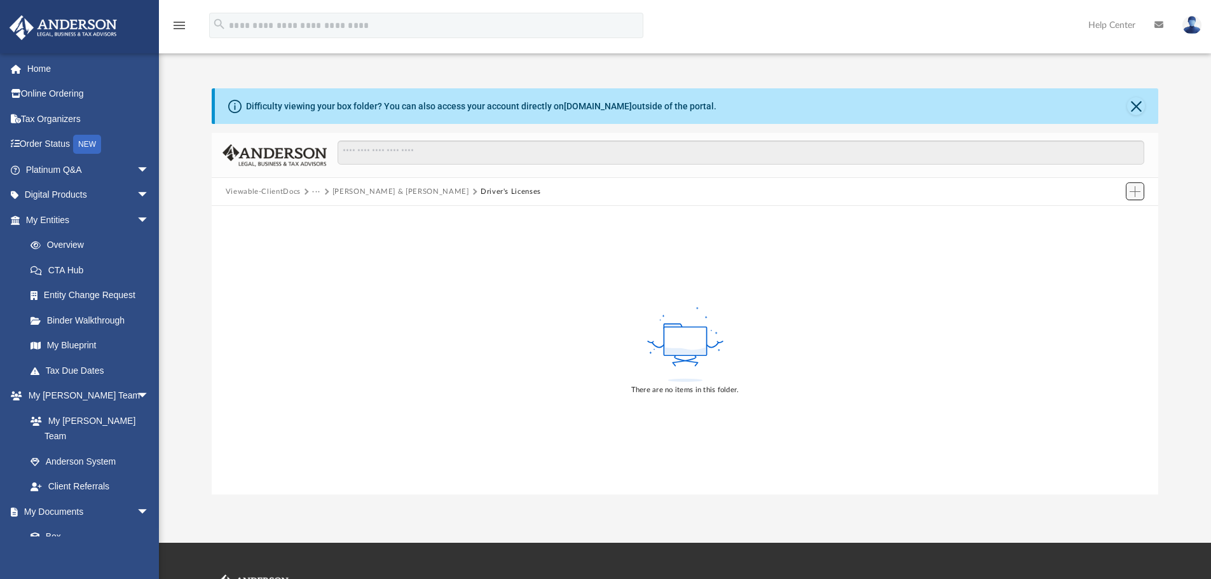
click at [1138, 195] on span "Add" at bounding box center [1135, 191] width 11 height 11
click at [1105, 220] on li "Upload" at bounding box center [1117, 216] width 41 height 13
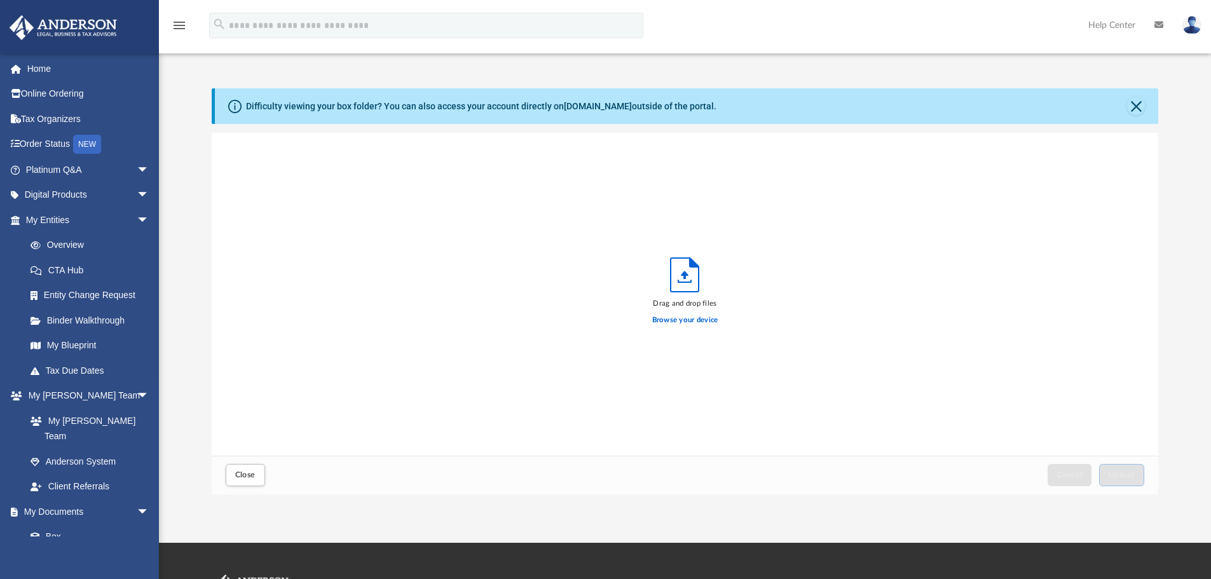
scroll to position [313, 937]
click at [1123, 471] on span "Upload" at bounding box center [1122, 475] width 27 height 8
click at [245, 474] on span "Close" at bounding box center [245, 475] width 20 height 8
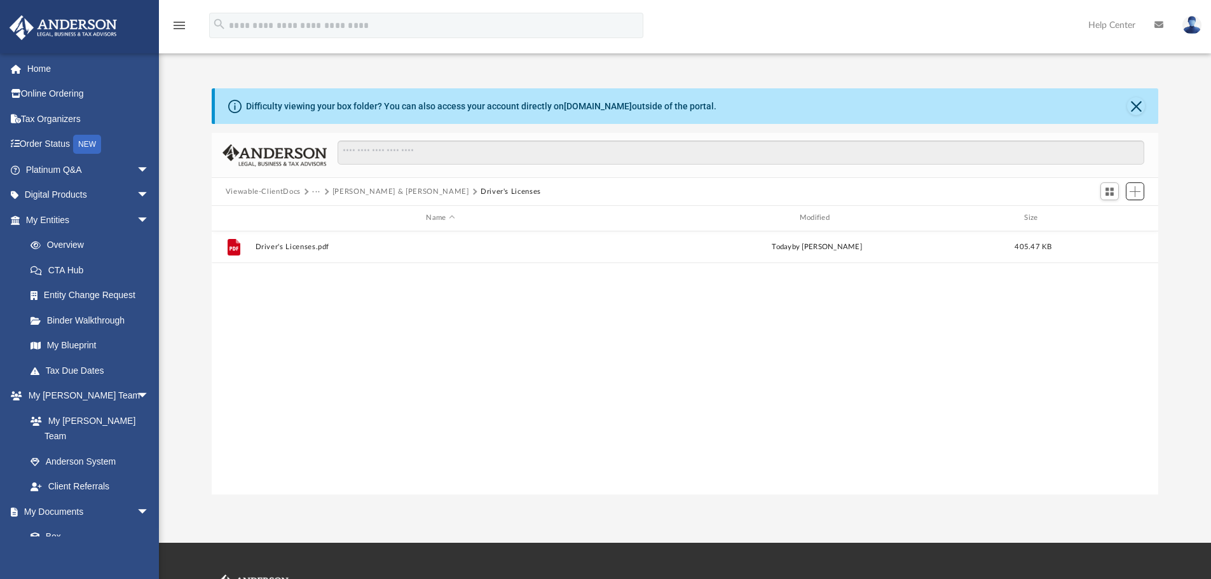
scroll to position [280, 937]
click at [317, 191] on button "···" at bounding box center [316, 191] width 8 height 11
click at [324, 214] on li "Tax" at bounding box center [344, 213] width 51 height 13
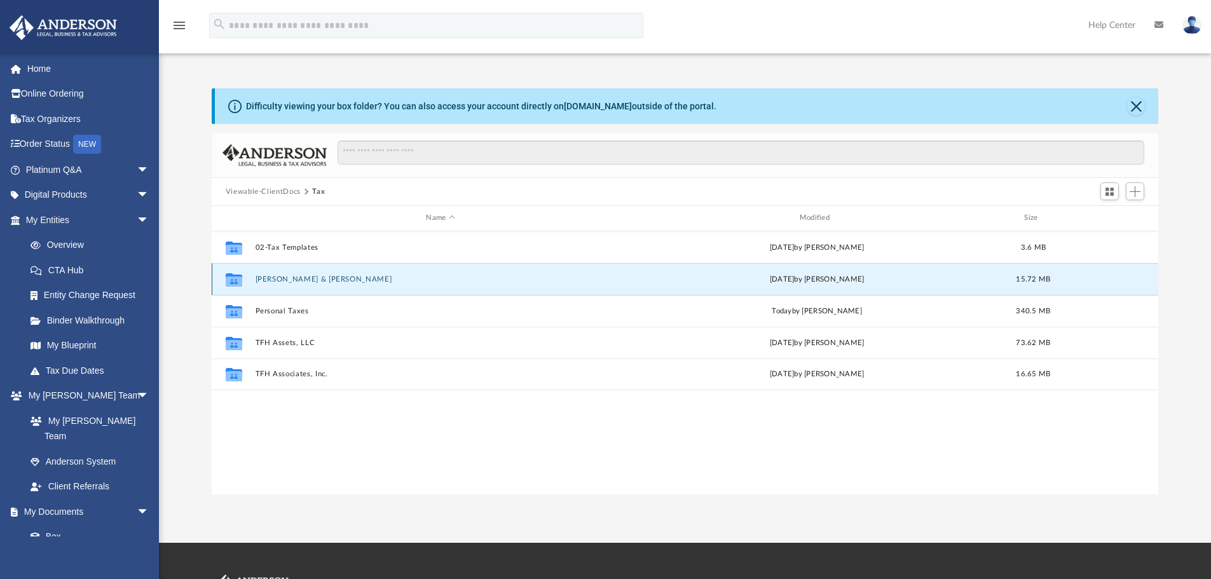
click at [278, 281] on button "[PERSON_NAME] & [PERSON_NAME]" at bounding box center [440, 279] width 371 height 8
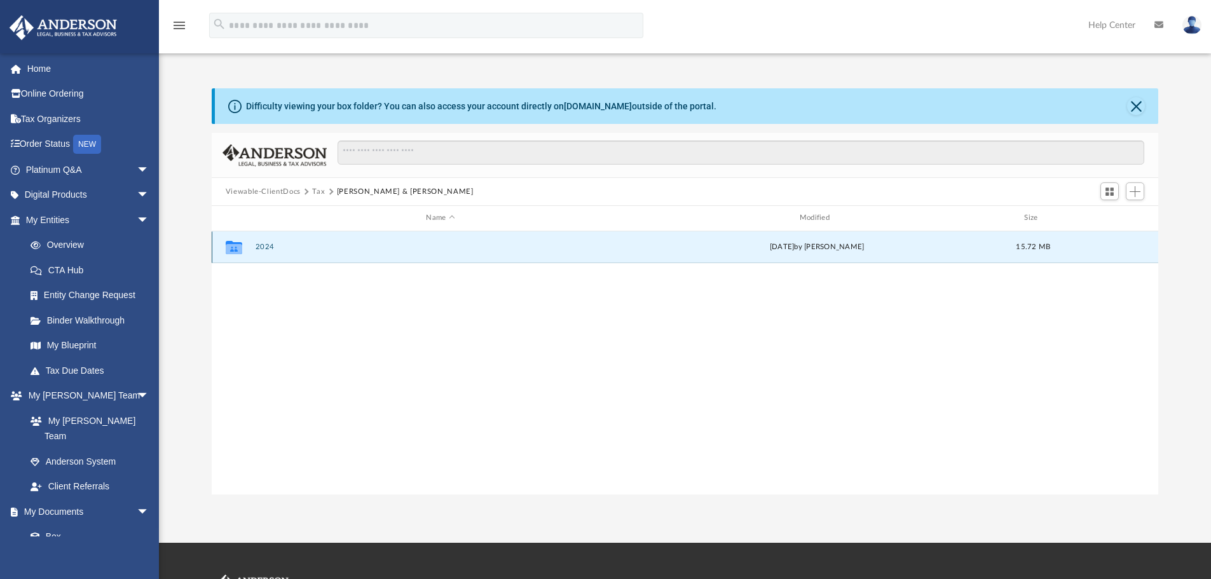
click at [263, 249] on button "2024" at bounding box center [440, 247] width 371 height 8
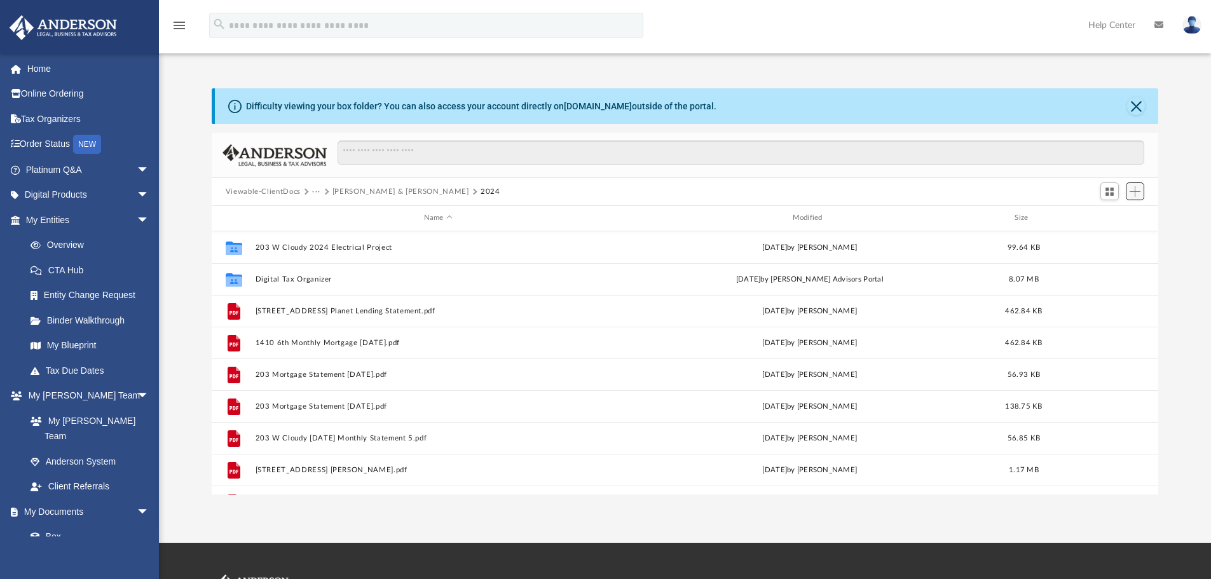
click at [1135, 195] on span "Add" at bounding box center [1135, 191] width 11 height 11
click at [1110, 220] on li "Upload" at bounding box center [1117, 216] width 41 height 13
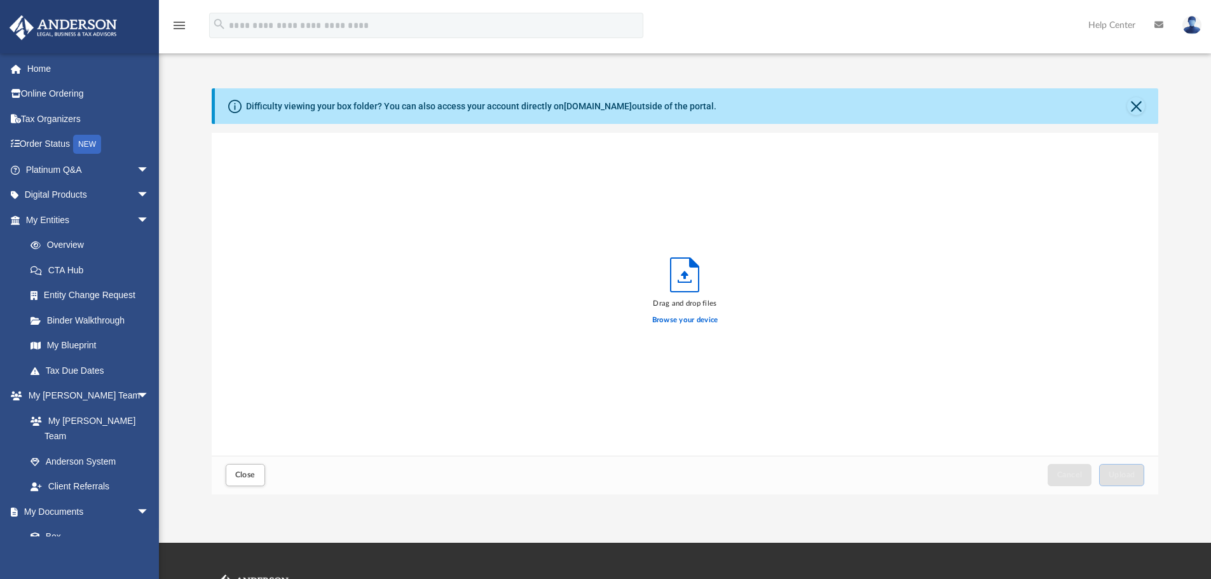
scroll to position [313, 937]
click at [1123, 473] on span "Upload" at bounding box center [1122, 475] width 27 height 8
click at [231, 472] on button "Close" at bounding box center [245, 475] width 39 height 22
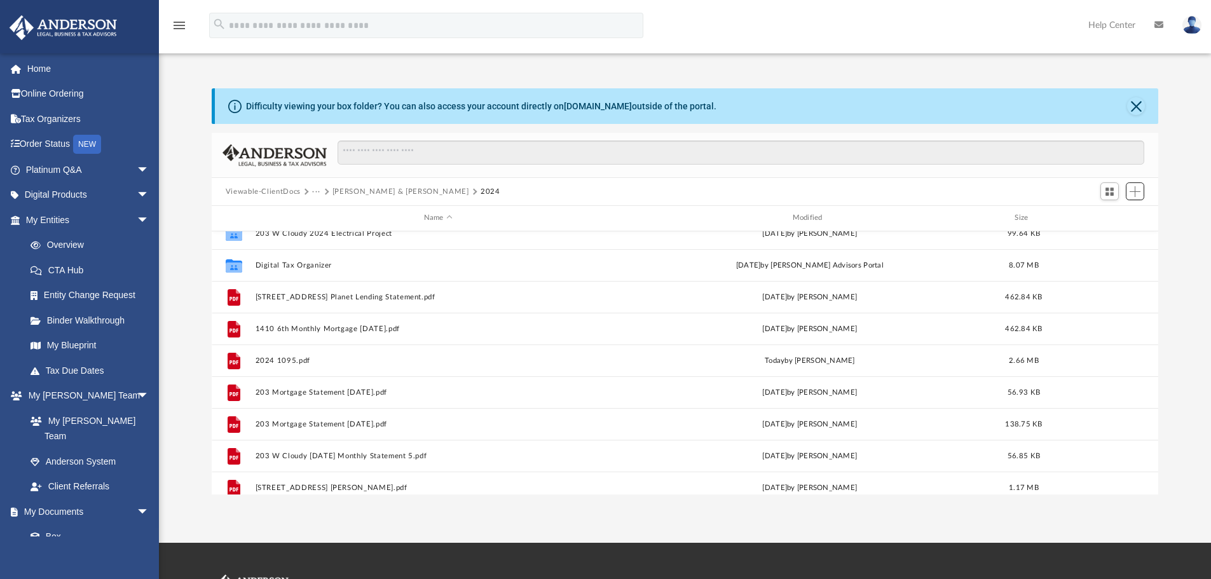
scroll to position [0, 0]
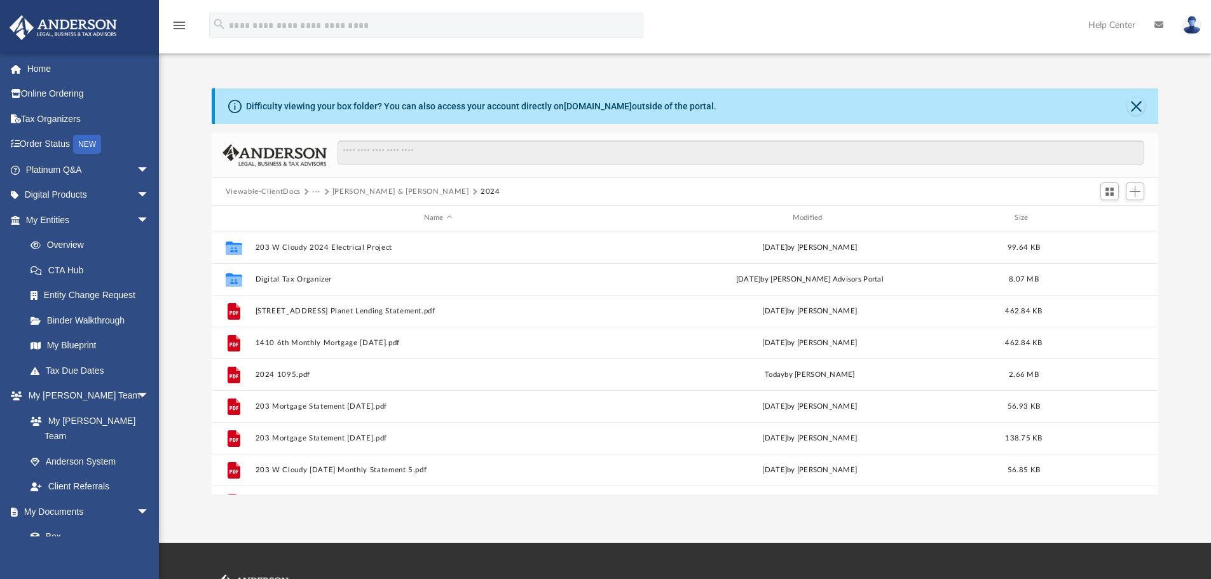
click at [312, 194] on button "···" at bounding box center [316, 191] width 8 height 11
click at [323, 214] on li "Tax" at bounding box center [325, 213] width 12 height 13
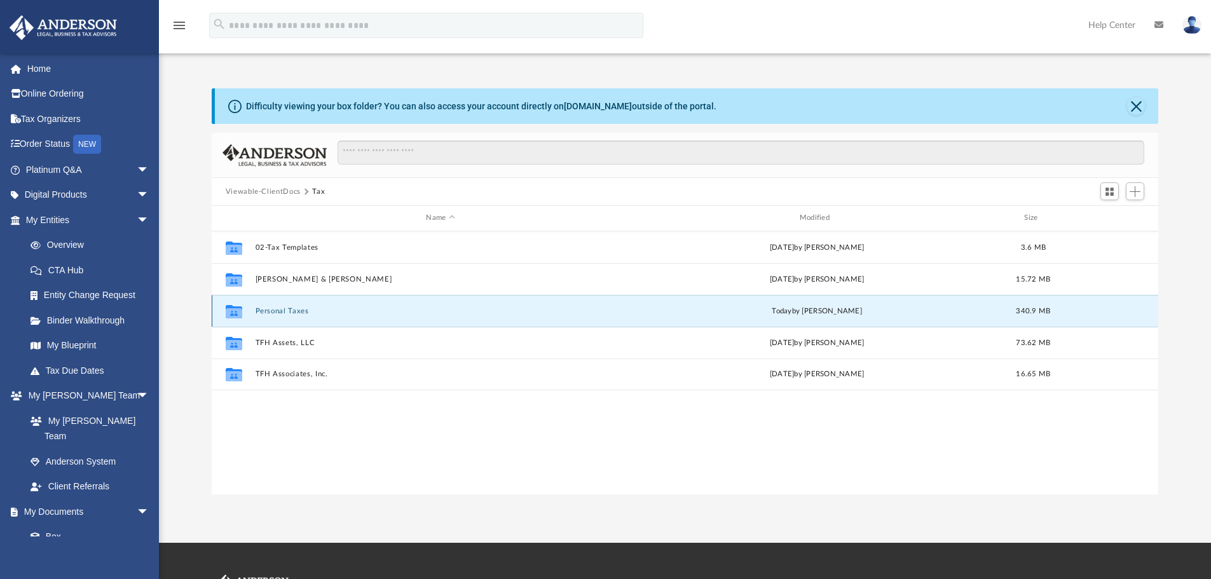
click at [285, 314] on button "Personal Taxes" at bounding box center [440, 311] width 371 height 8
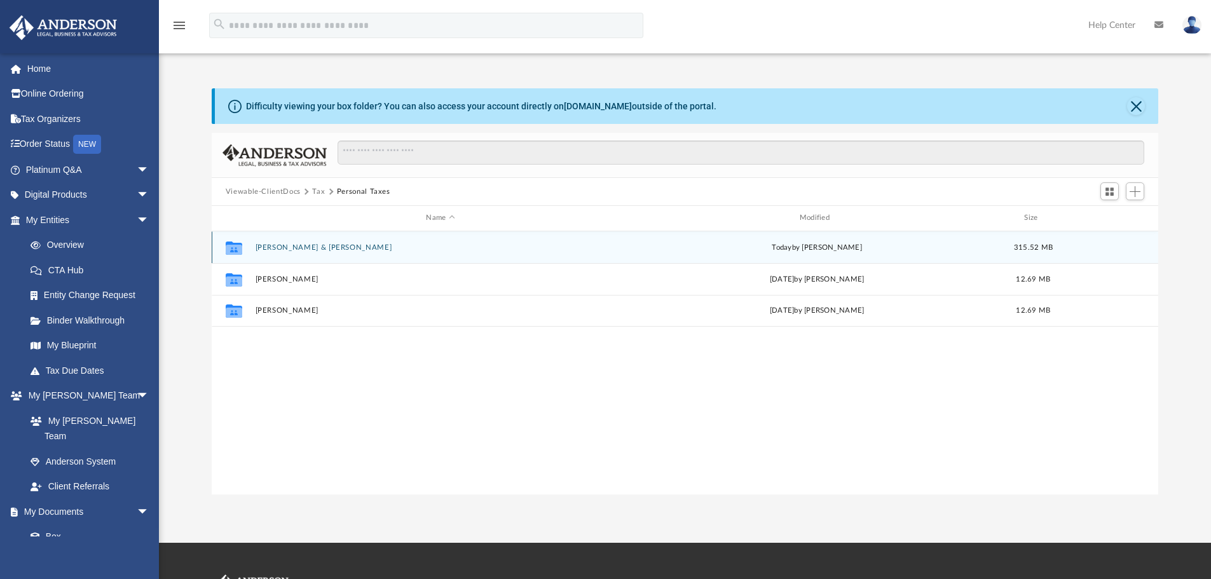
click at [310, 242] on div "Collaborated Folder Anderson, Bjorn & Dunjic, Erika today by Bjorn Anderson 315…" at bounding box center [685, 247] width 947 height 32
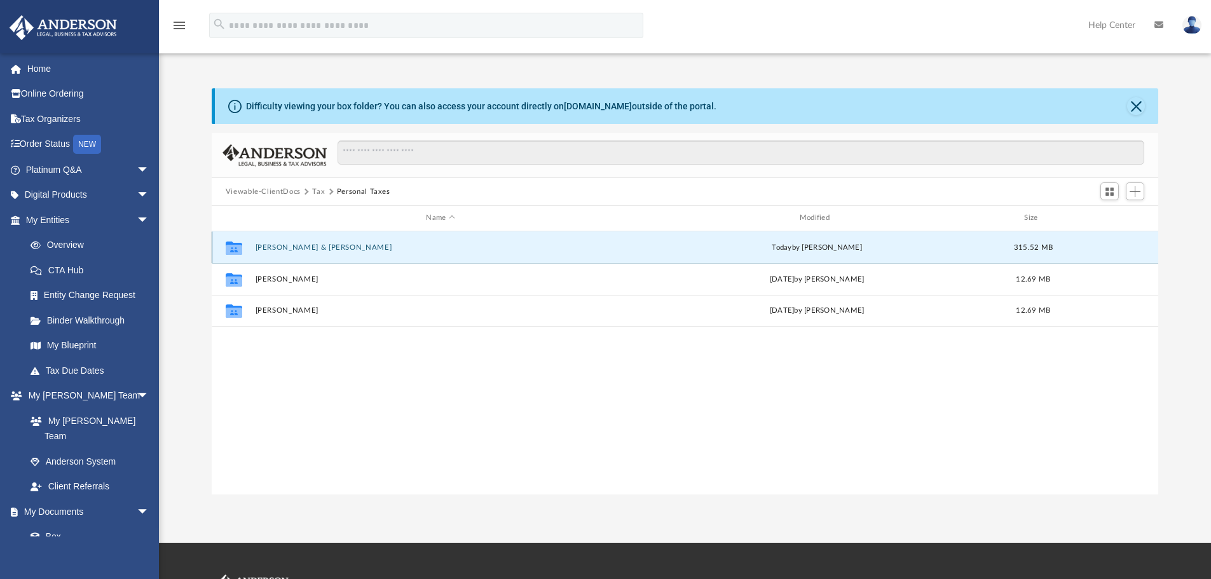
click at [308, 245] on button "Anderson, Bjorn & Dunjic, Erika" at bounding box center [440, 247] width 371 height 8
